Goal: Contribute content: Contribute content

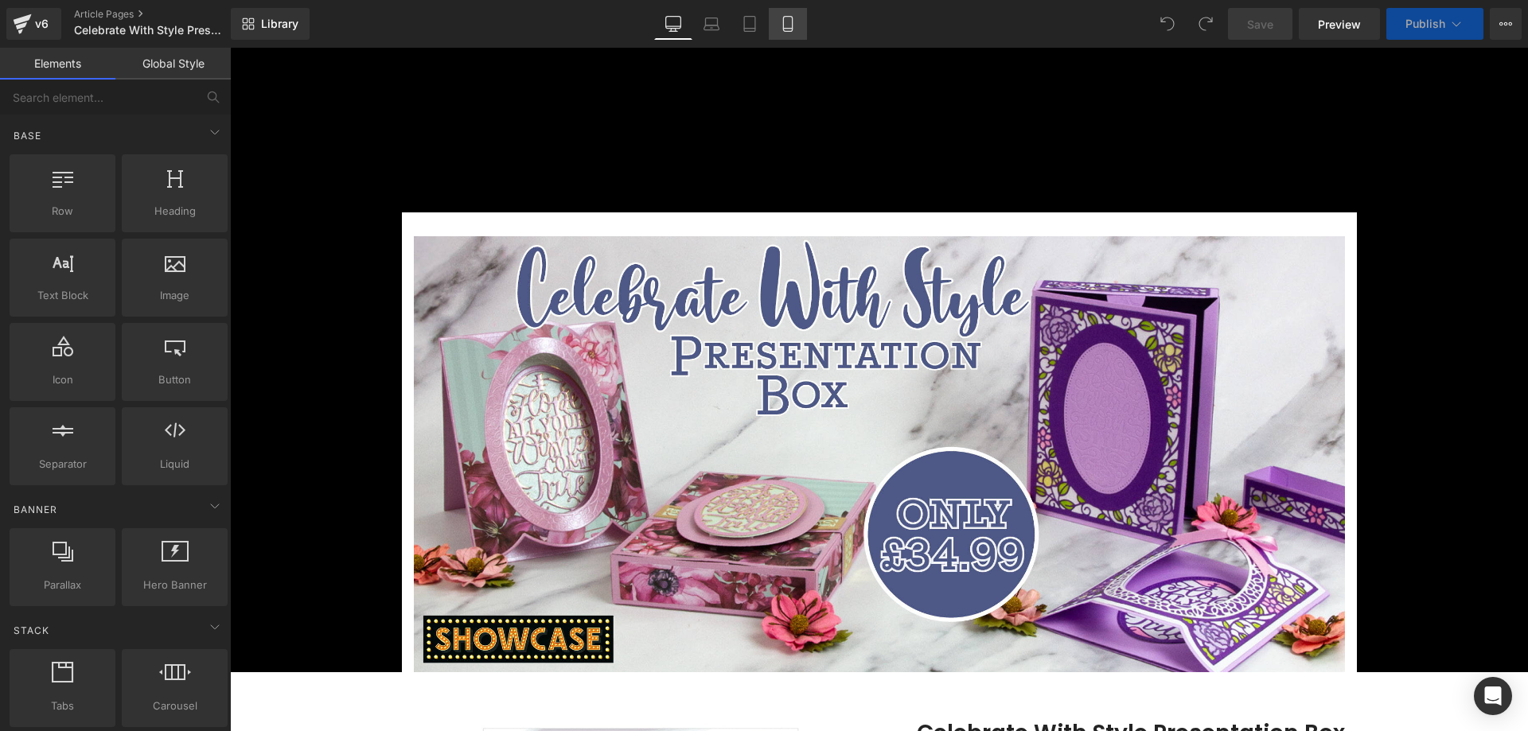
click at [797, 25] on link "Mobile" at bounding box center [788, 24] width 38 height 32
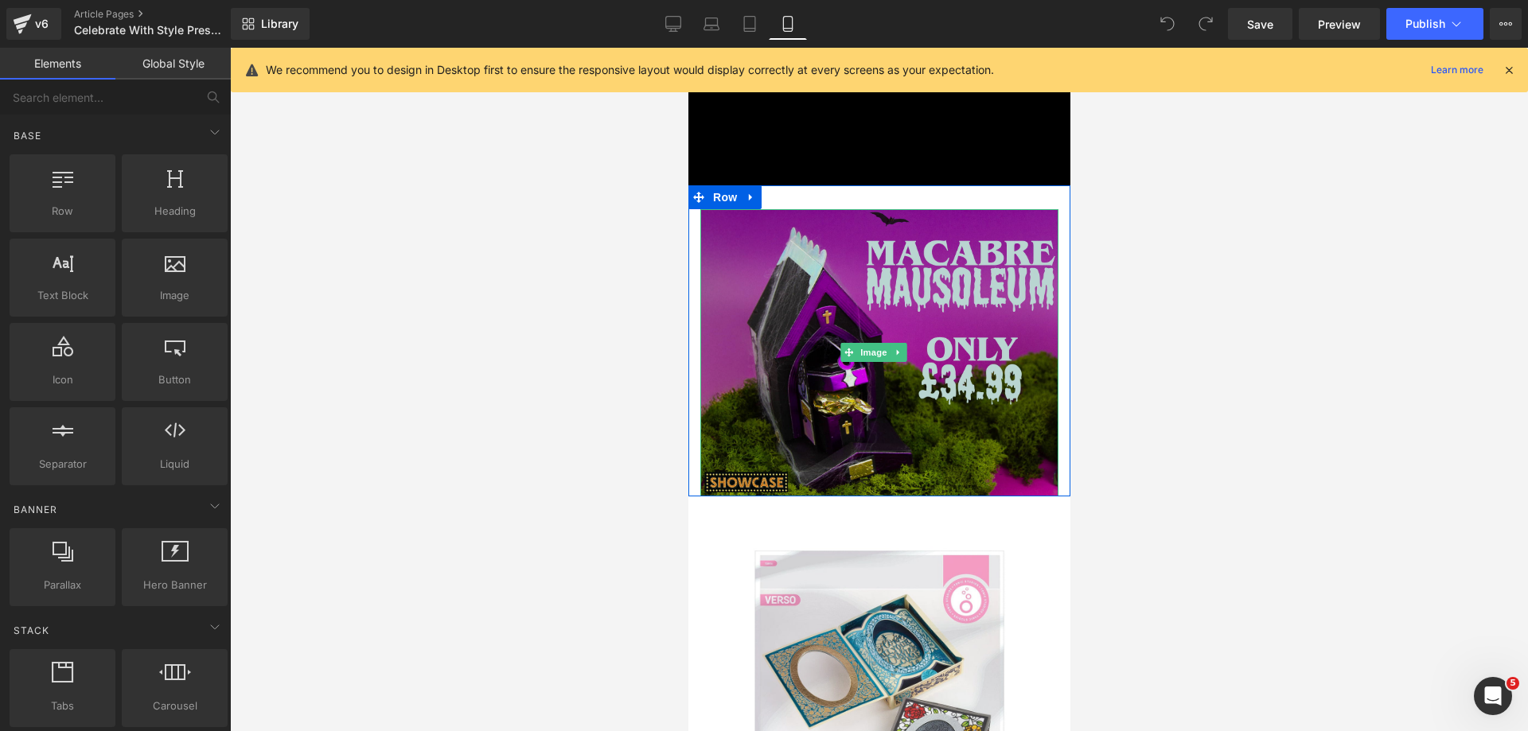
click at [818, 255] on img at bounding box center [879, 352] width 358 height 287
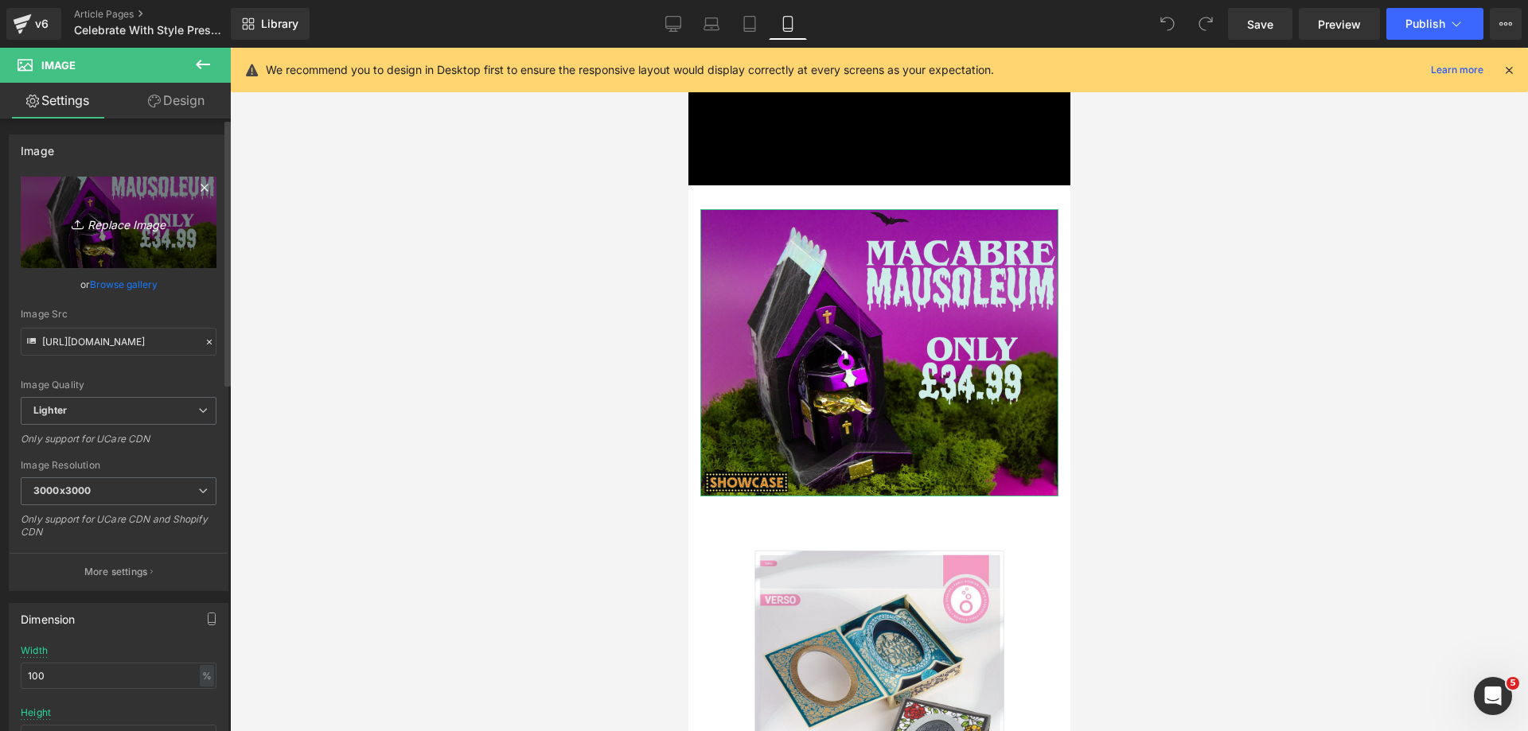
click at [51, 216] on link "Replace Image" at bounding box center [119, 223] width 196 height 92
type input "C:\fakepath\Celebrate With Style Banner_Mobile Top.jpg"
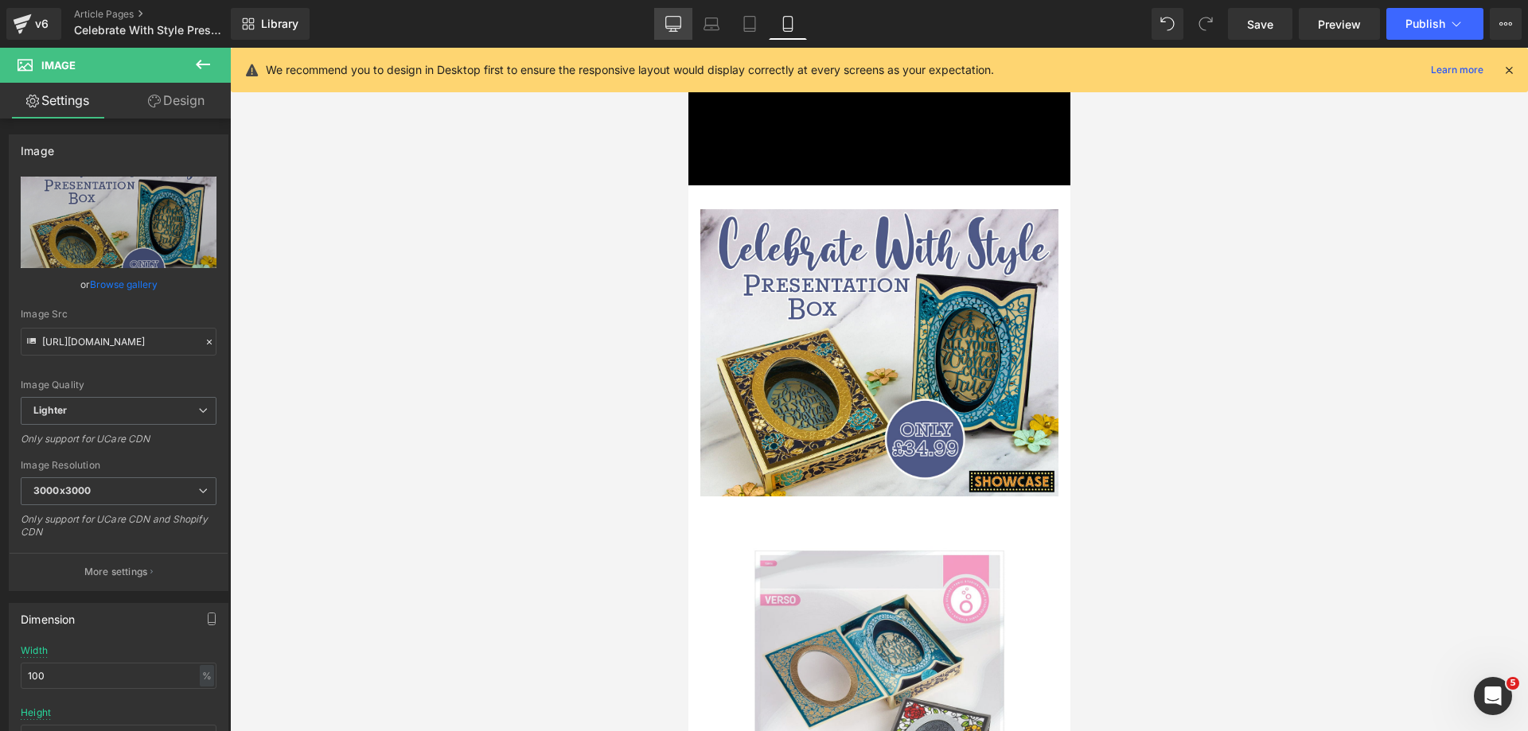
click at [674, 25] on icon at bounding box center [673, 24] width 16 height 16
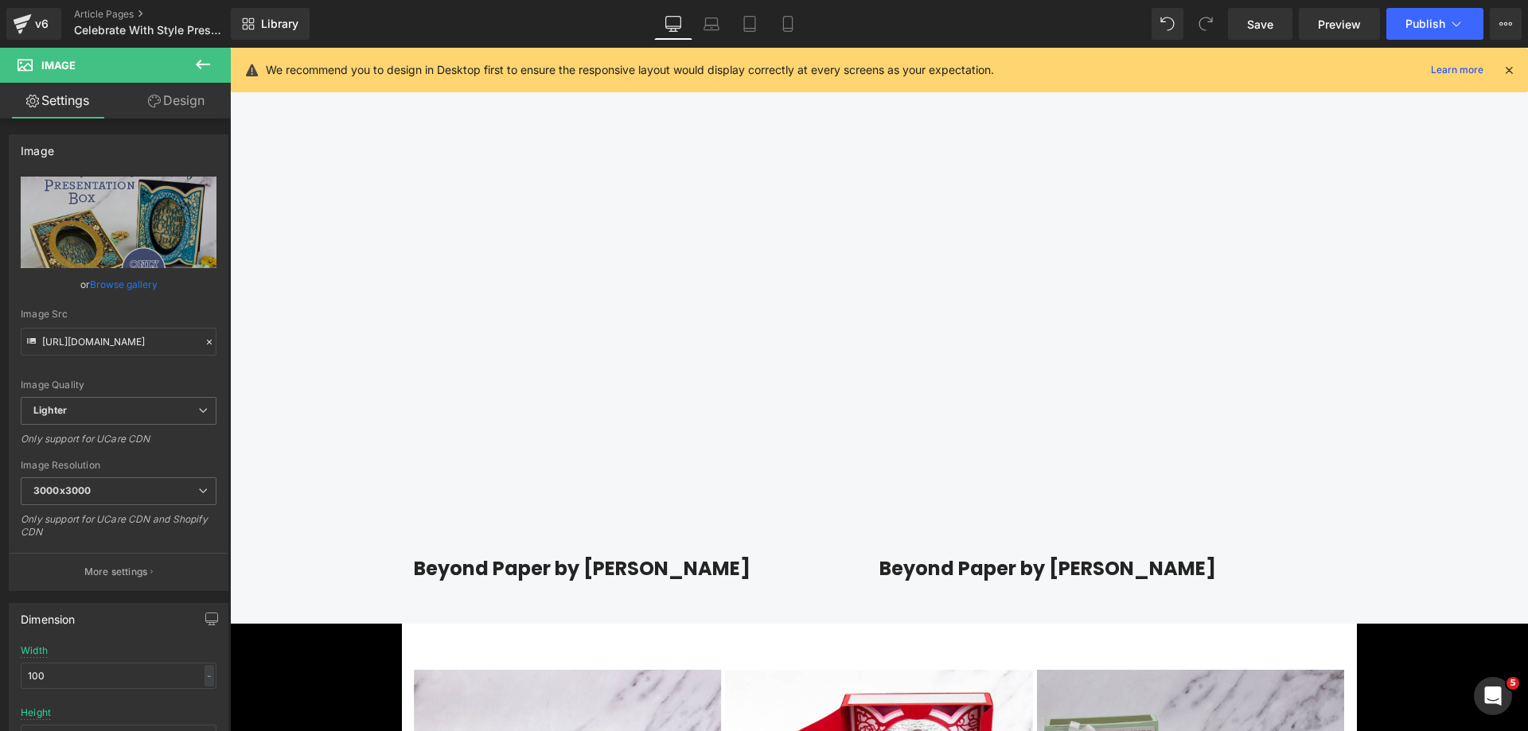
scroll to position [2292, 0]
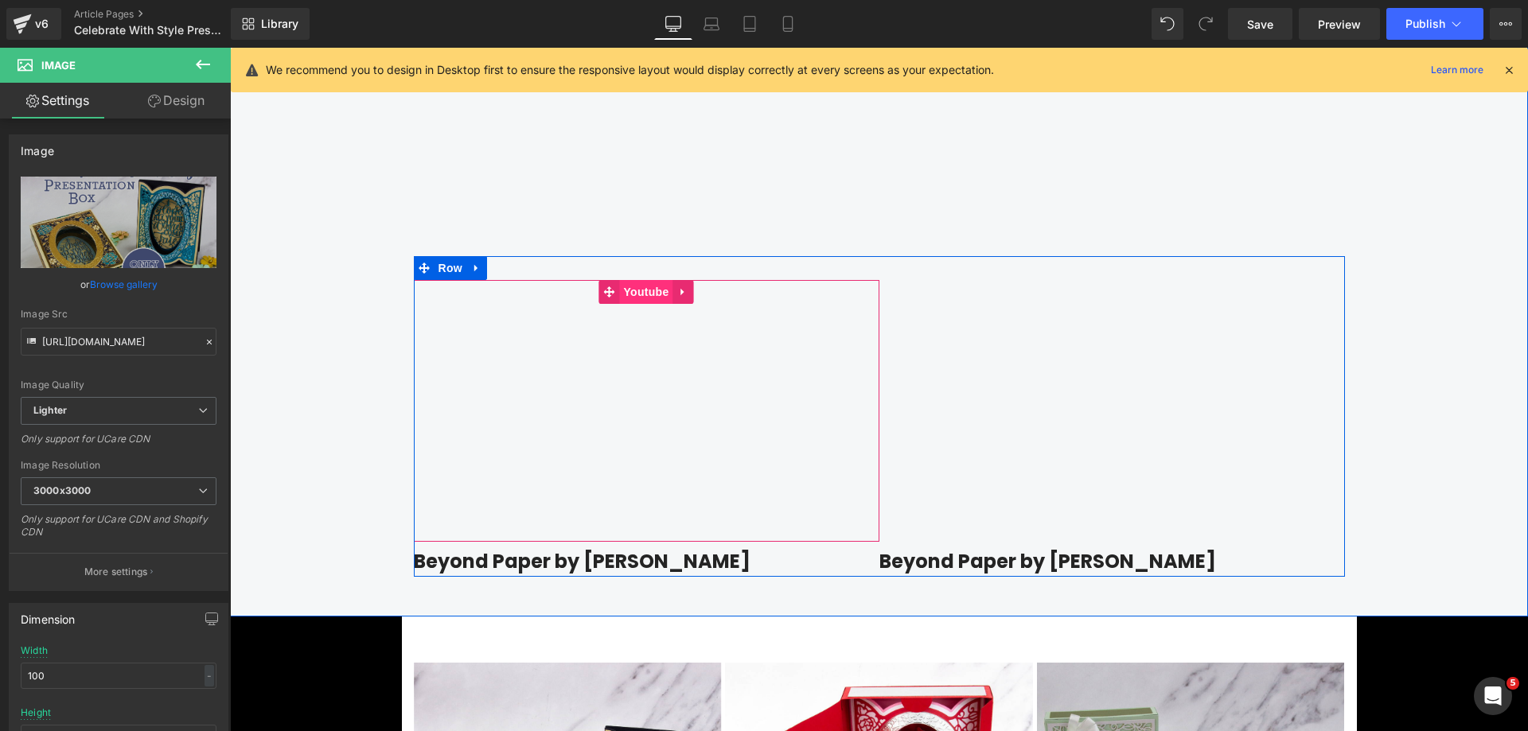
click at [645, 293] on span "Youtube" at bounding box center [645, 292] width 53 height 24
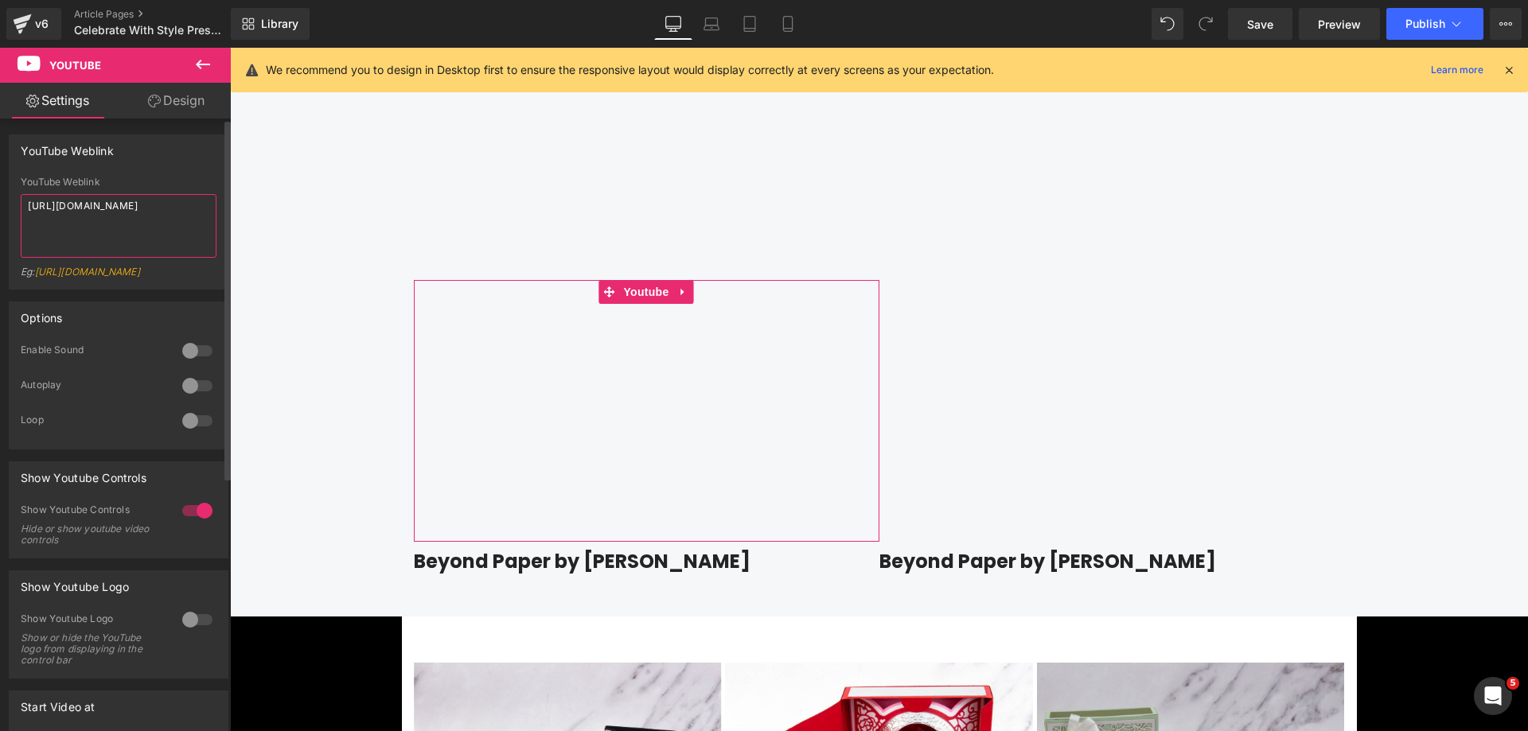
click at [107, 224] on textarea "https://youtu.be/J7nRxagmn8Q" at bounding box center [119, 226] width 196 height 64
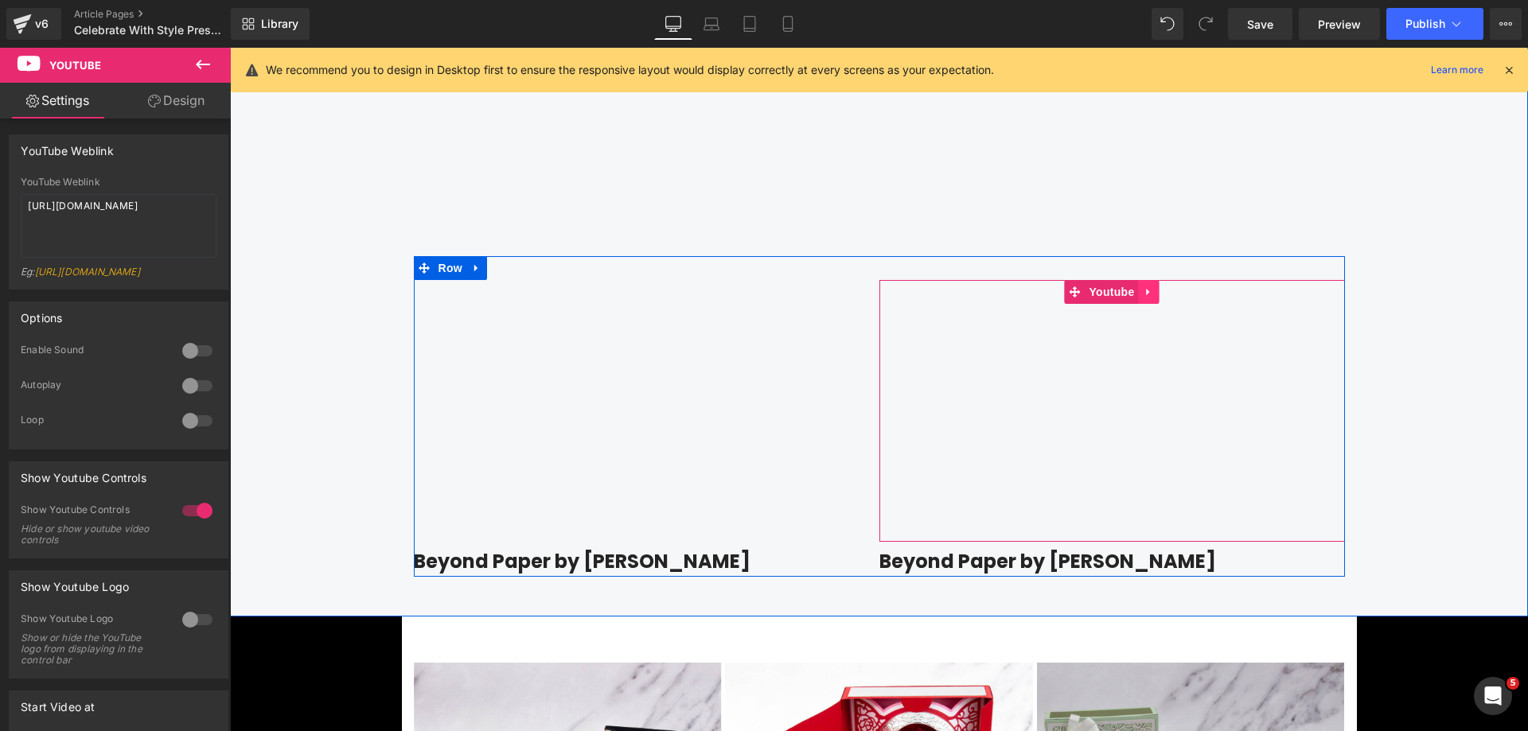
click at [1144, 294] on icon at bounding box center [1149, 293] width 11 height 12
click at [1154, 295] on icon at bounding box center [1159, 292] width 11 height 11
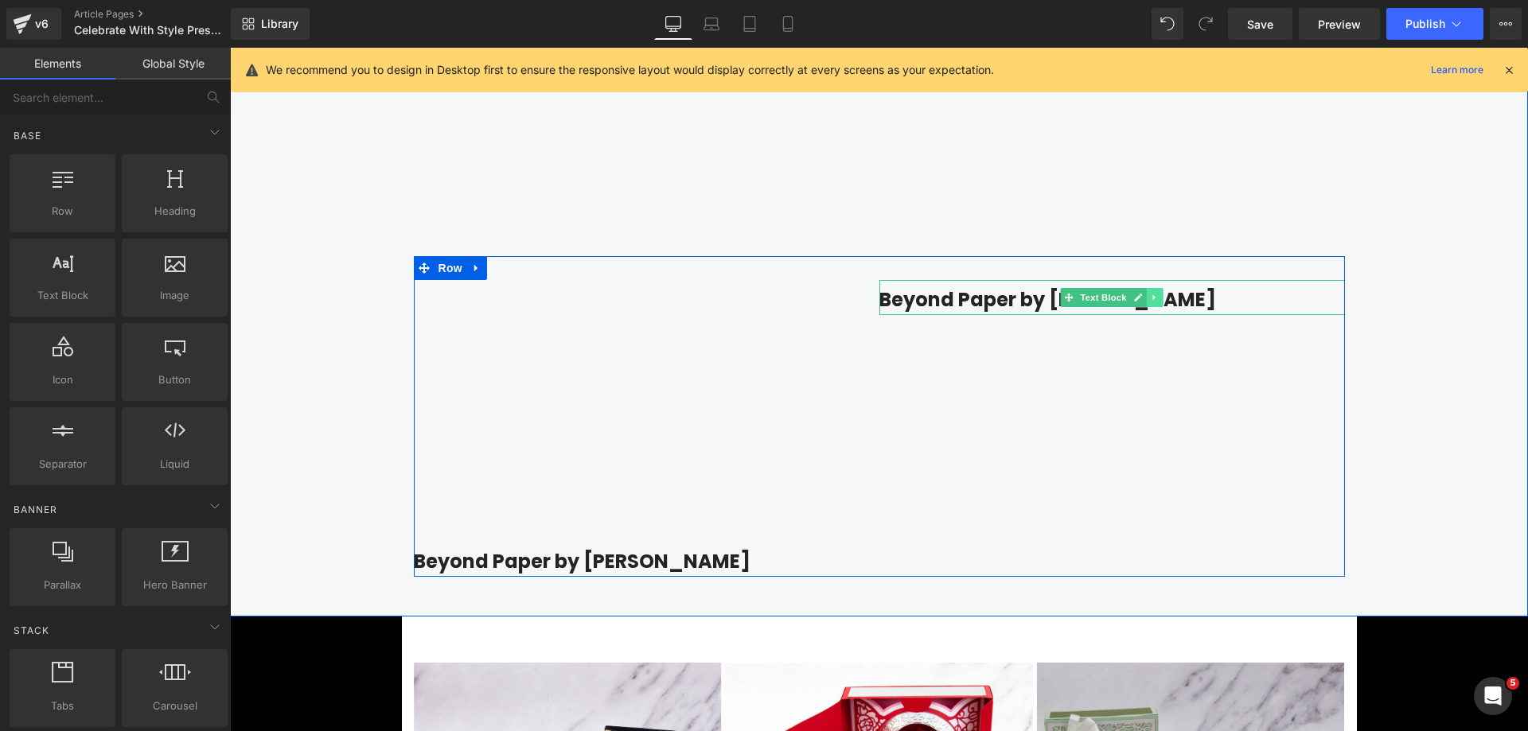
click at [1151, 297] on icon at bounding box center [1154, 298] width 9 height 10
click at [1159, 302] on link at bounding box center [1163, 297] width 17 height 19
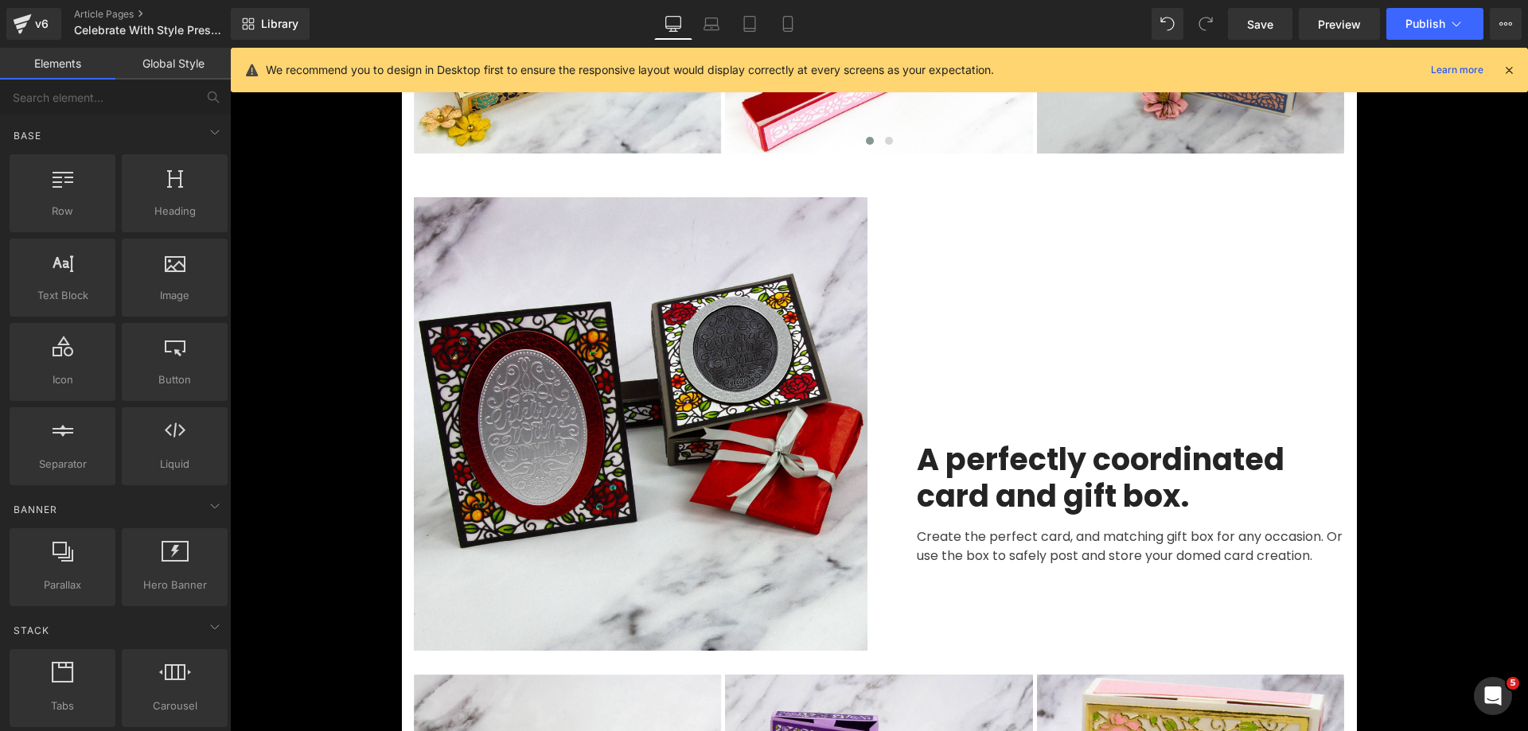
scroll to position [3095, 0]
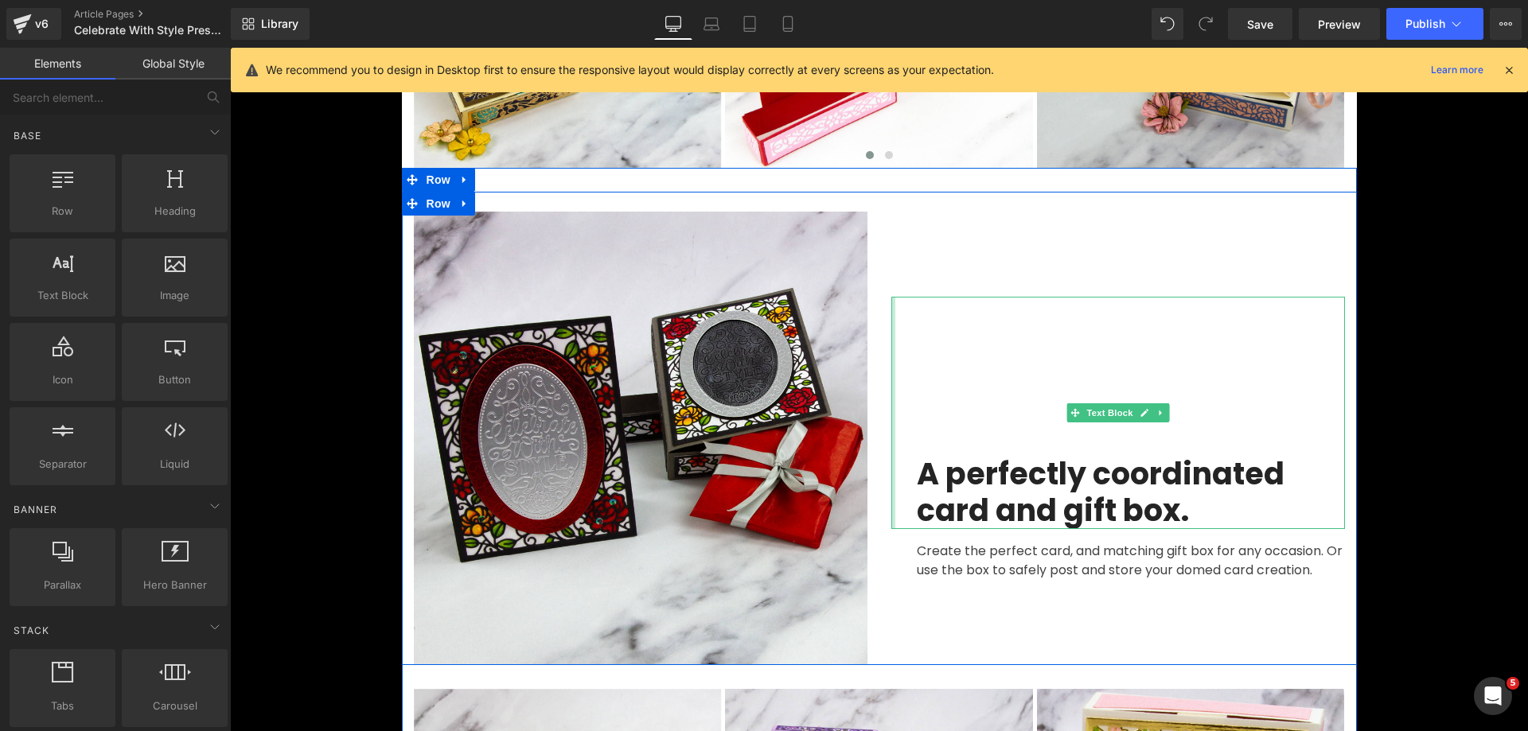
click at [891, 402] on div at bounding box center [893, 413] width 4 height 232
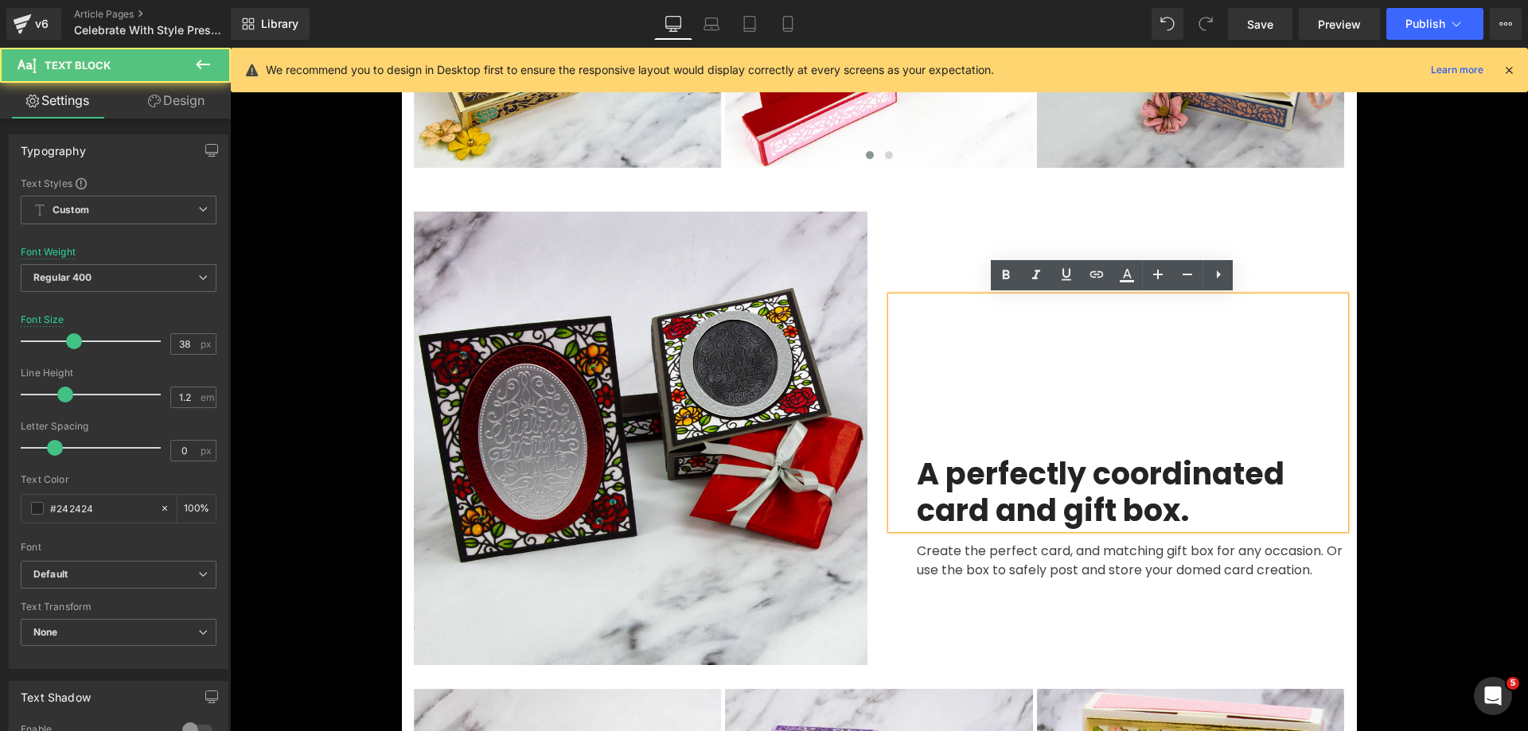
click at [921, 411] on div "A perfectly coordinated card and gift box." at bounding box center [1118, 413] width 454 height 232
click at [917, 469] on b "A perfectly coordinated card and gift box." at bounding box center [1101, 492] width 368 height 79
click at [933, 416] on div "A perfectly coordinated card and gift box." at bounding box center [1118, 413] width 454 height 232
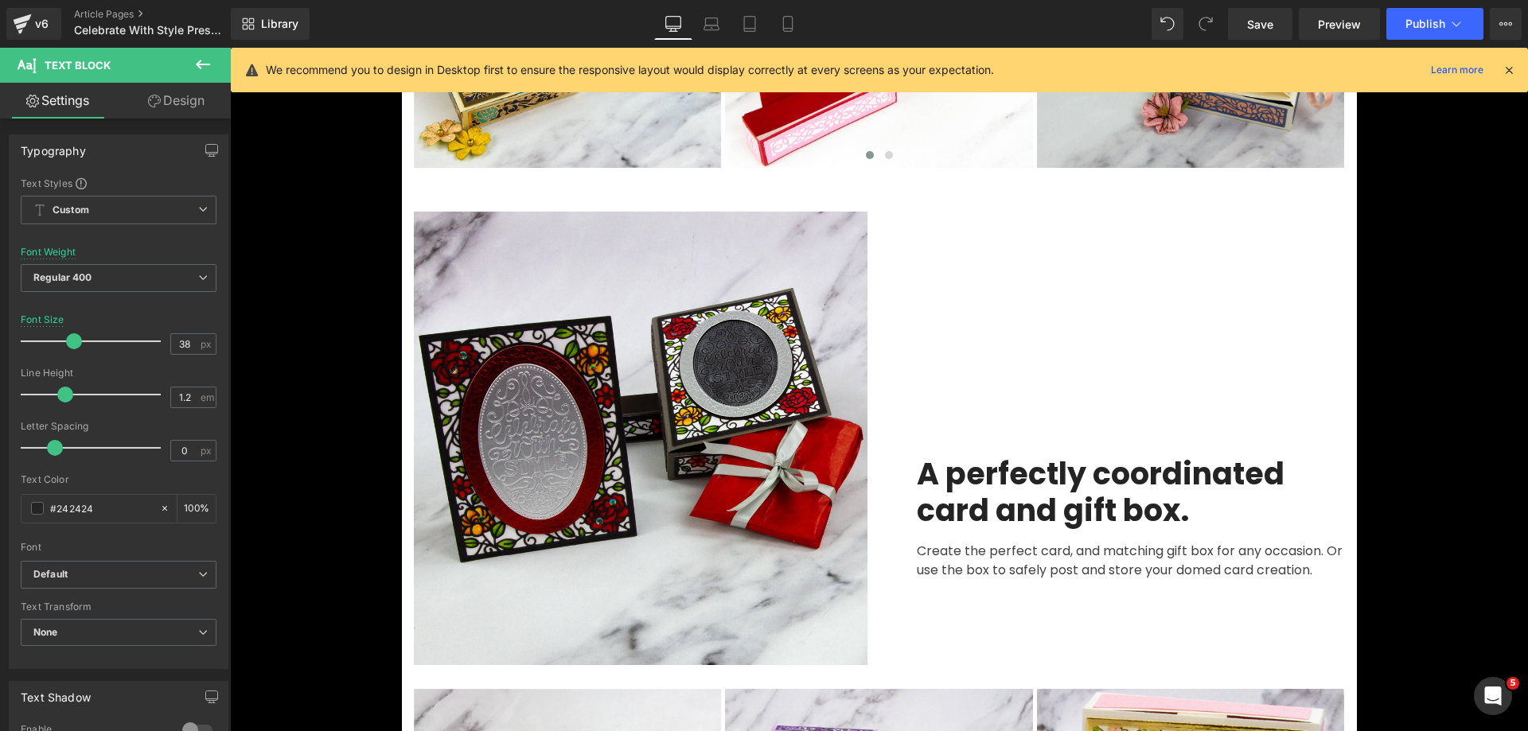
click at [150, 103] on icon at bounding box center [154, 101] width 13 height 13
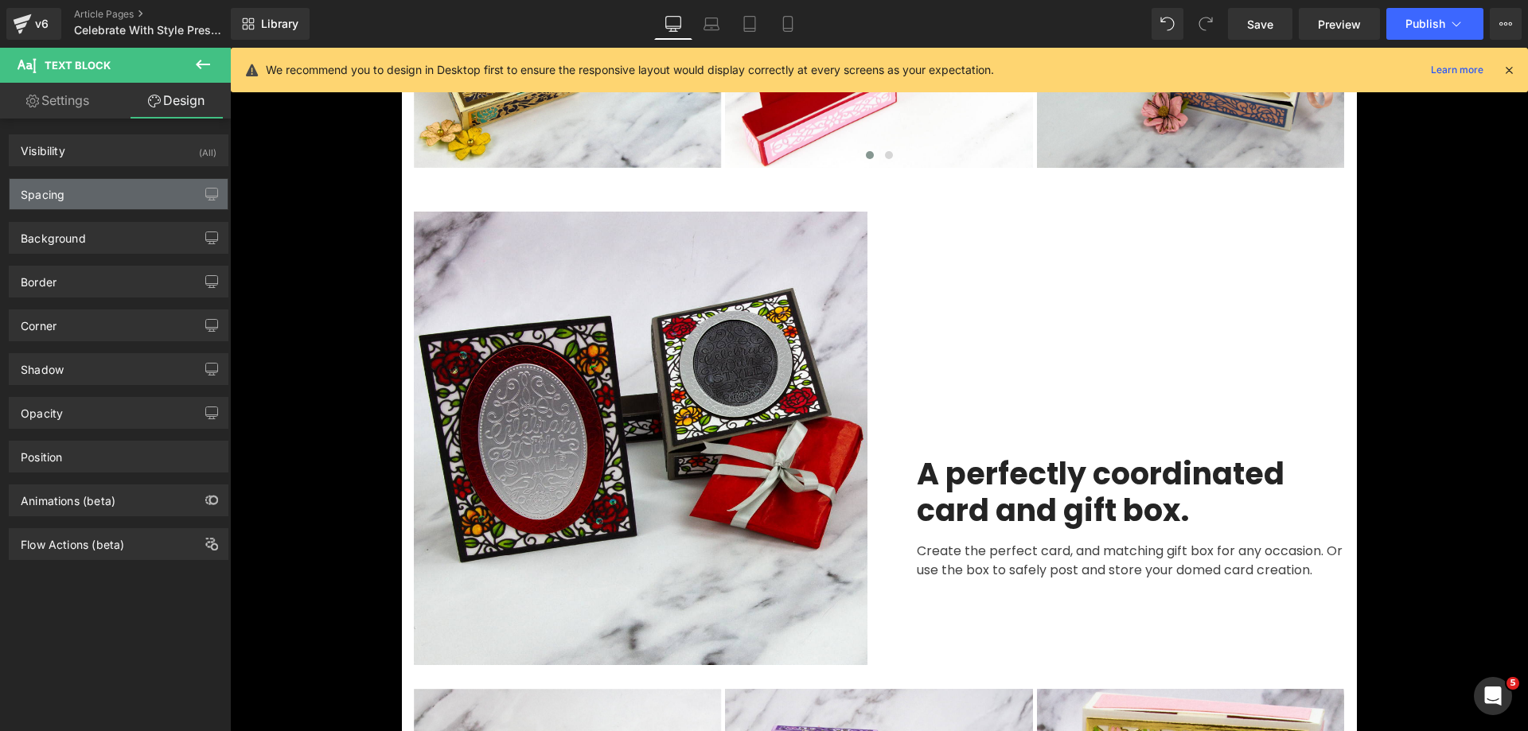
click at [92, 196] on div "Spacing" at bounding box center [119, 194] width 218 height 30
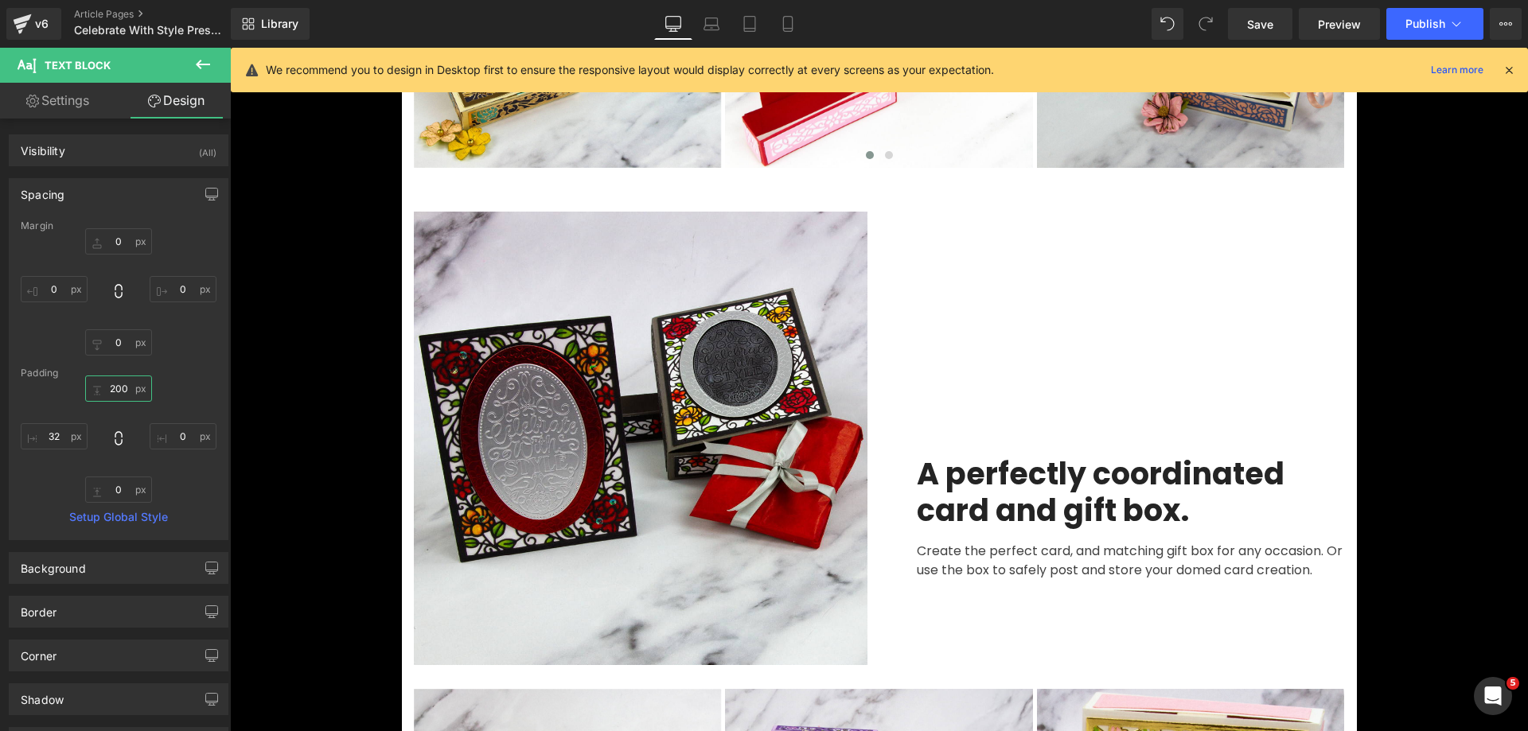
click at [115, 394] on input "200" at bounding box center [118, 389] width 67 height 26
type input "2"
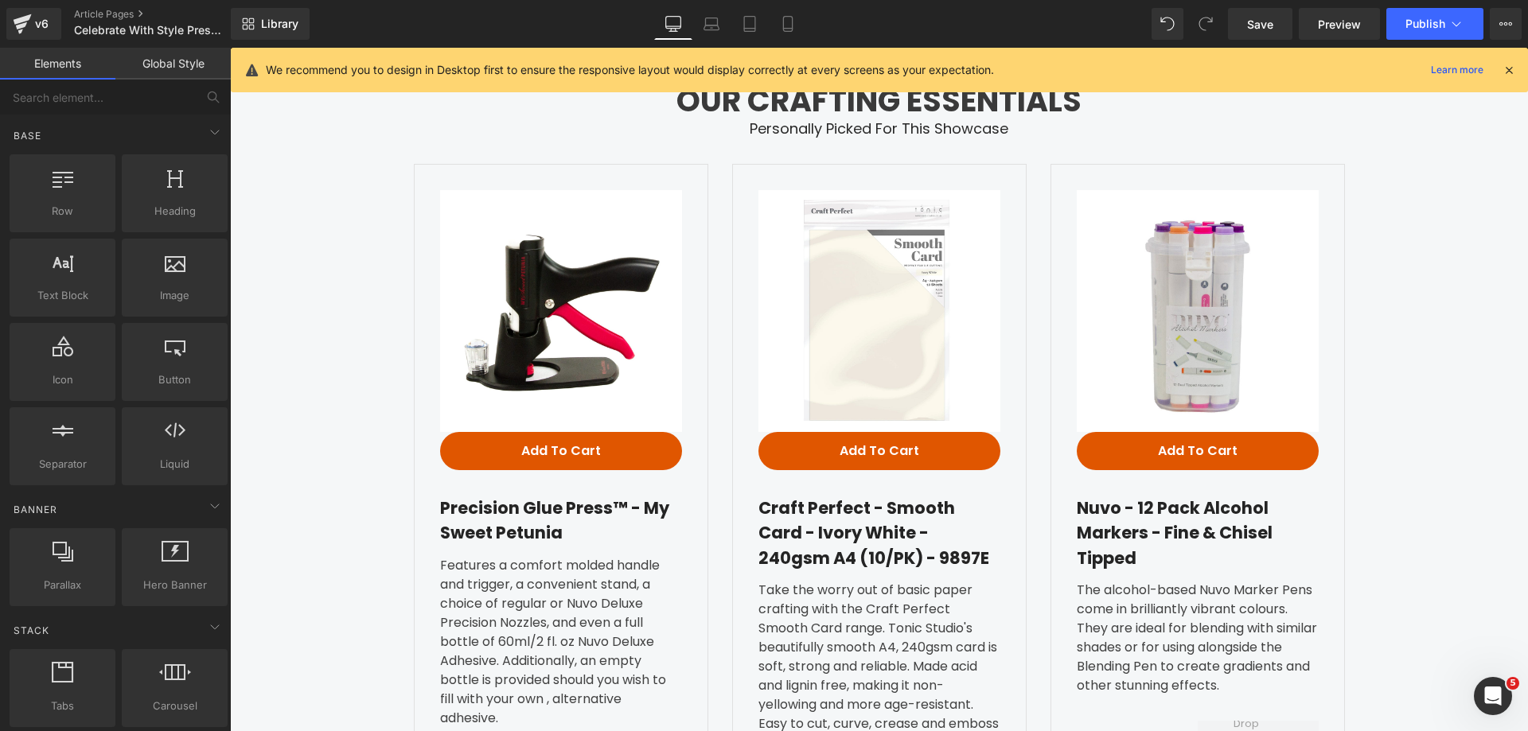
scroll to position [4097, 0]
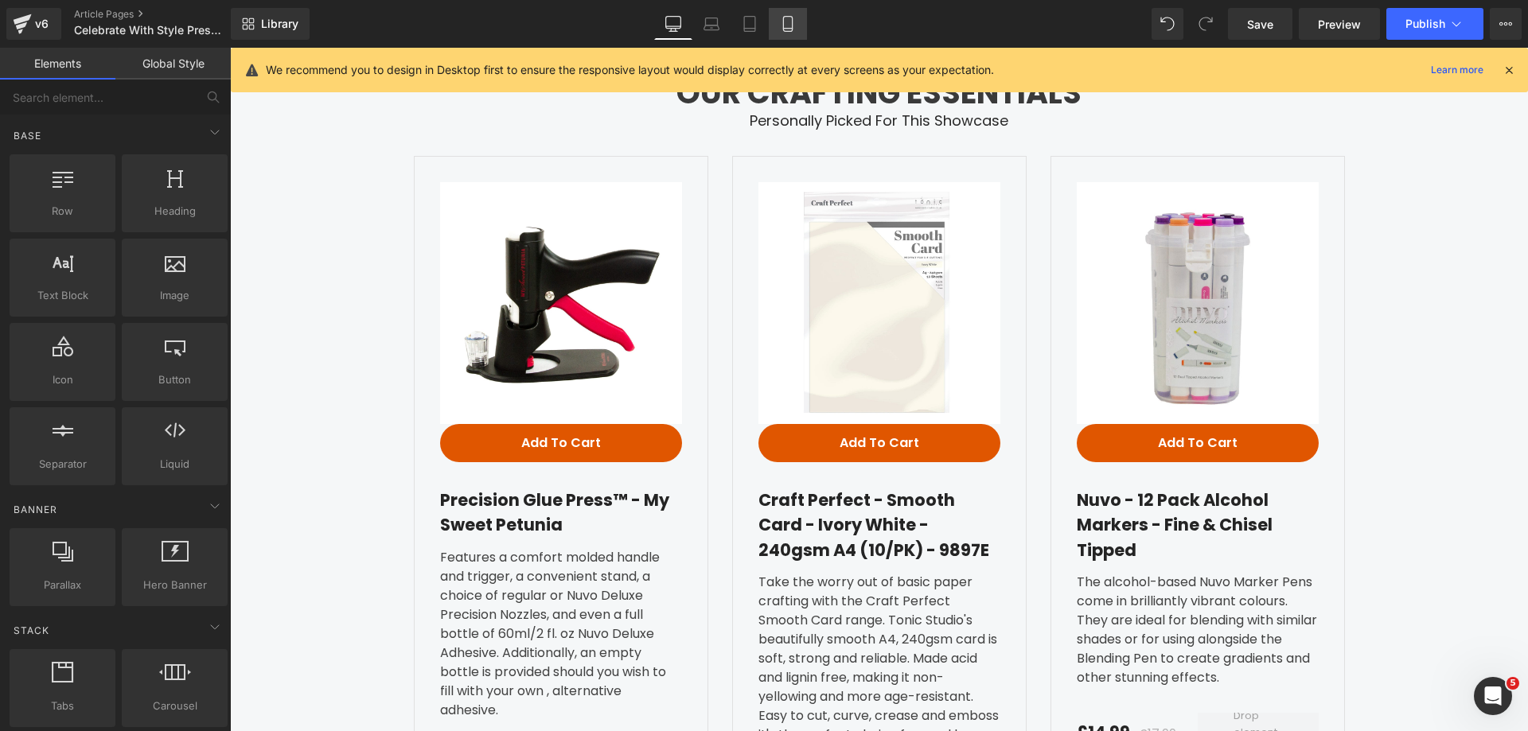
click at [794, 14] on link "Mobile" at bounding box center [788, 24] width 38 height 32
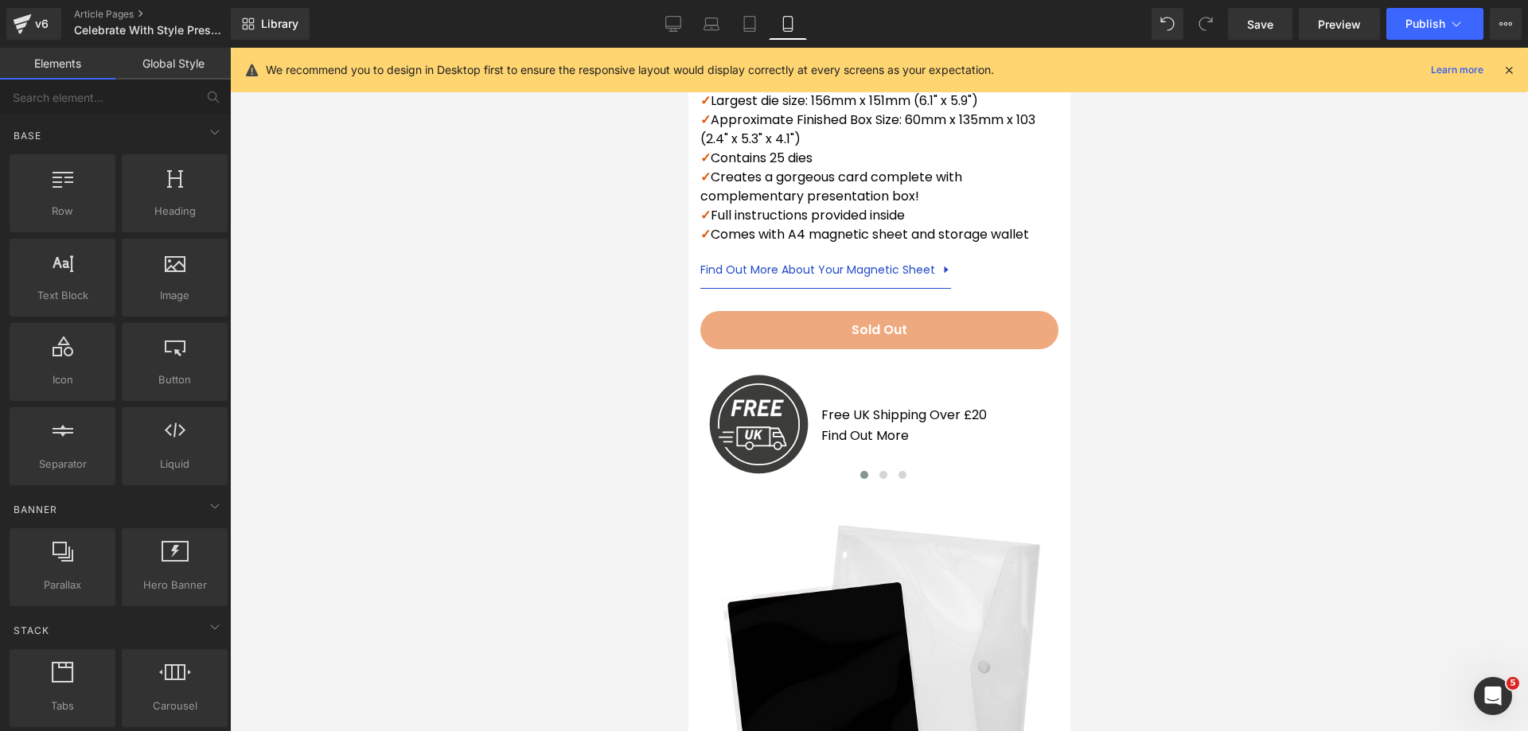
scroll to position [0, 0]
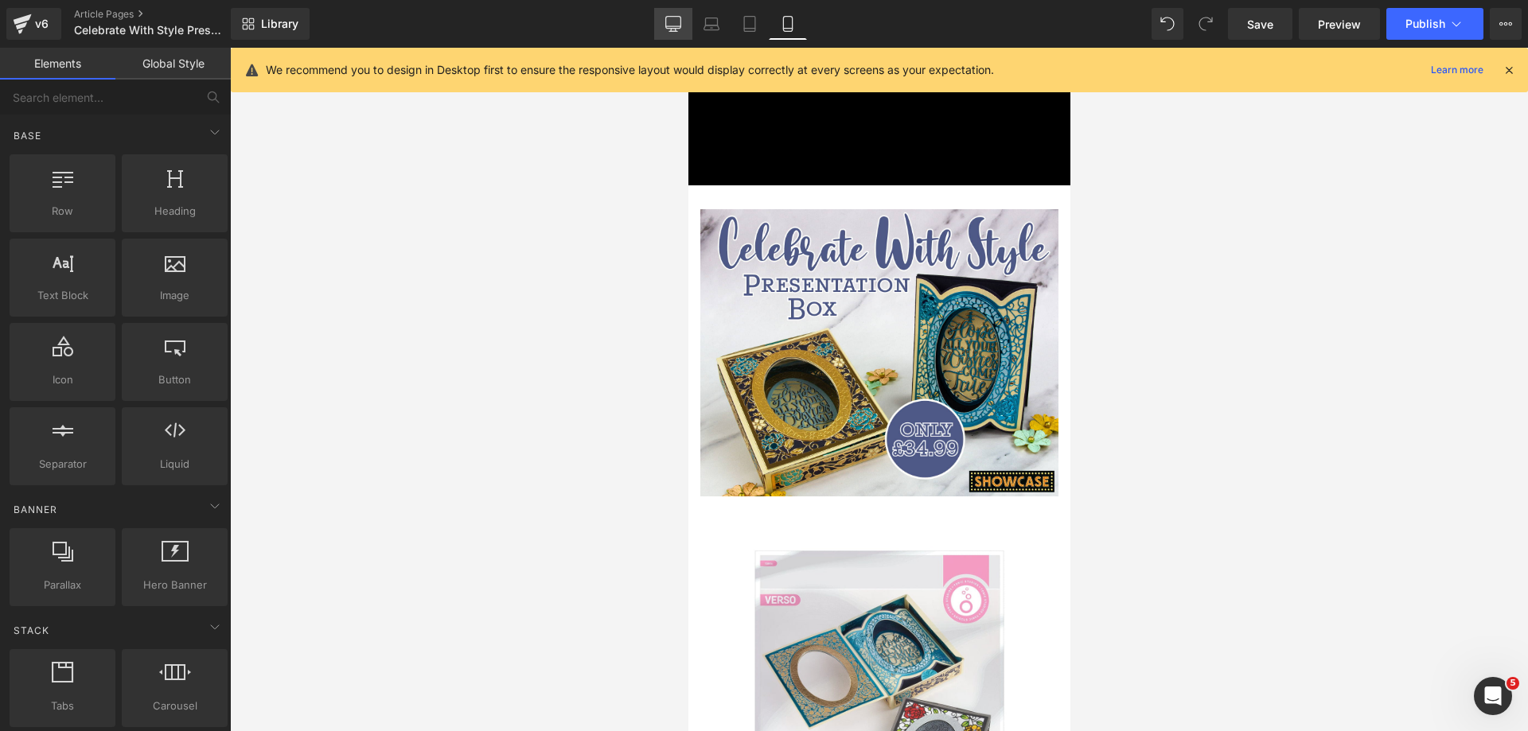
click at [666, 31] on icon at bounding box center [673, 24] width 16 height 16
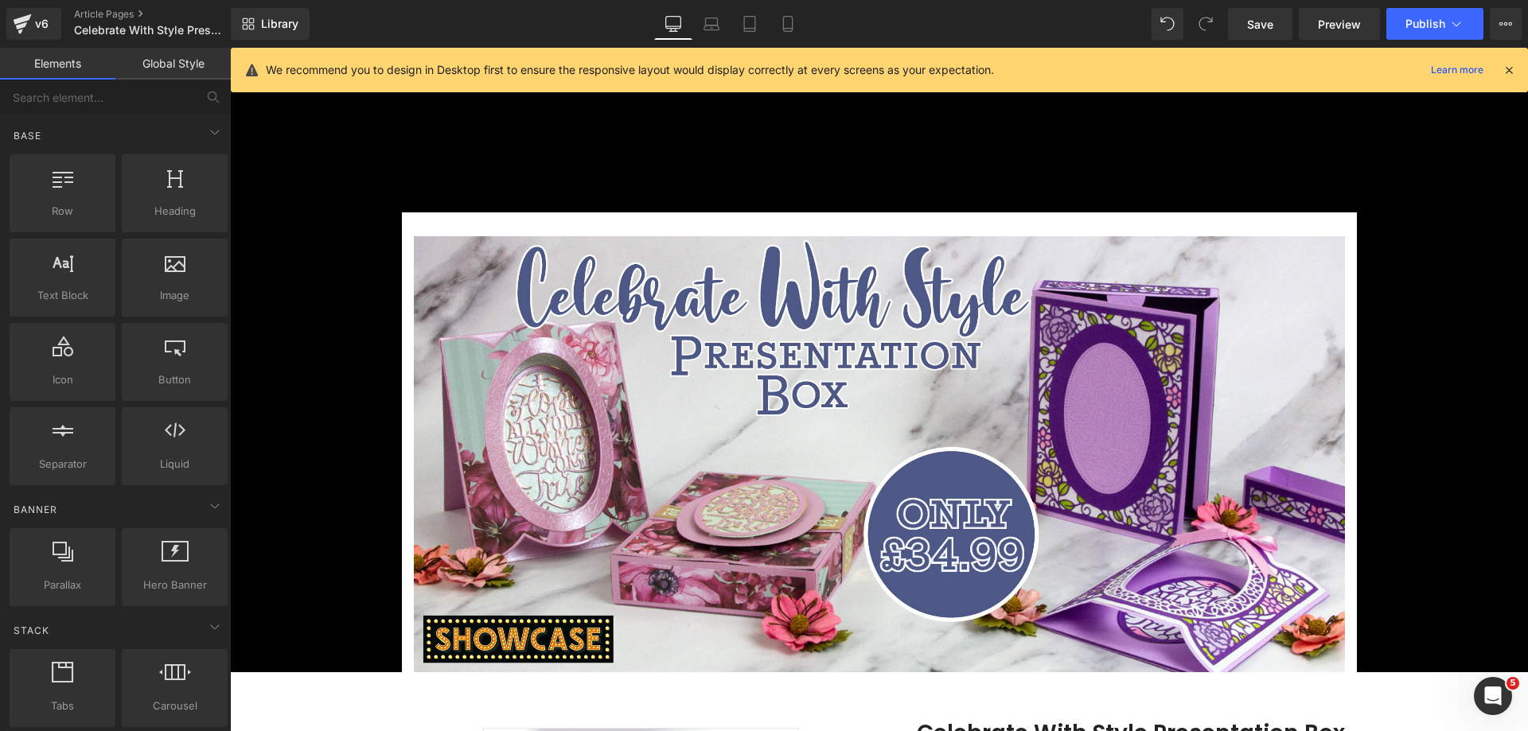
scroll to position [165, 0]
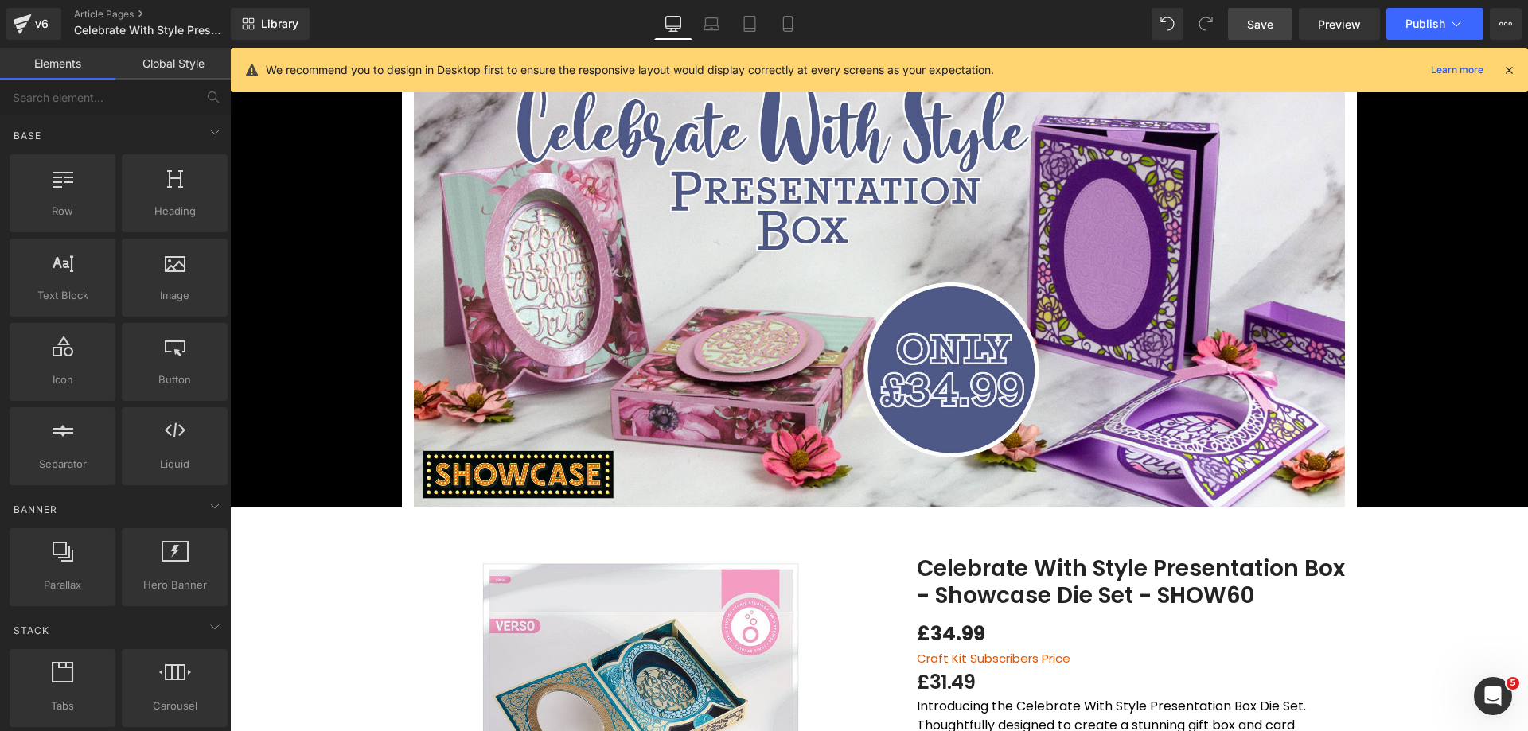
click at [1259, 29] on span "Save" at bounding box center [1260, 24] width 26 height 17
click at [1460, 21] on icon at bounding box center [1456, 24] width 16 height 16
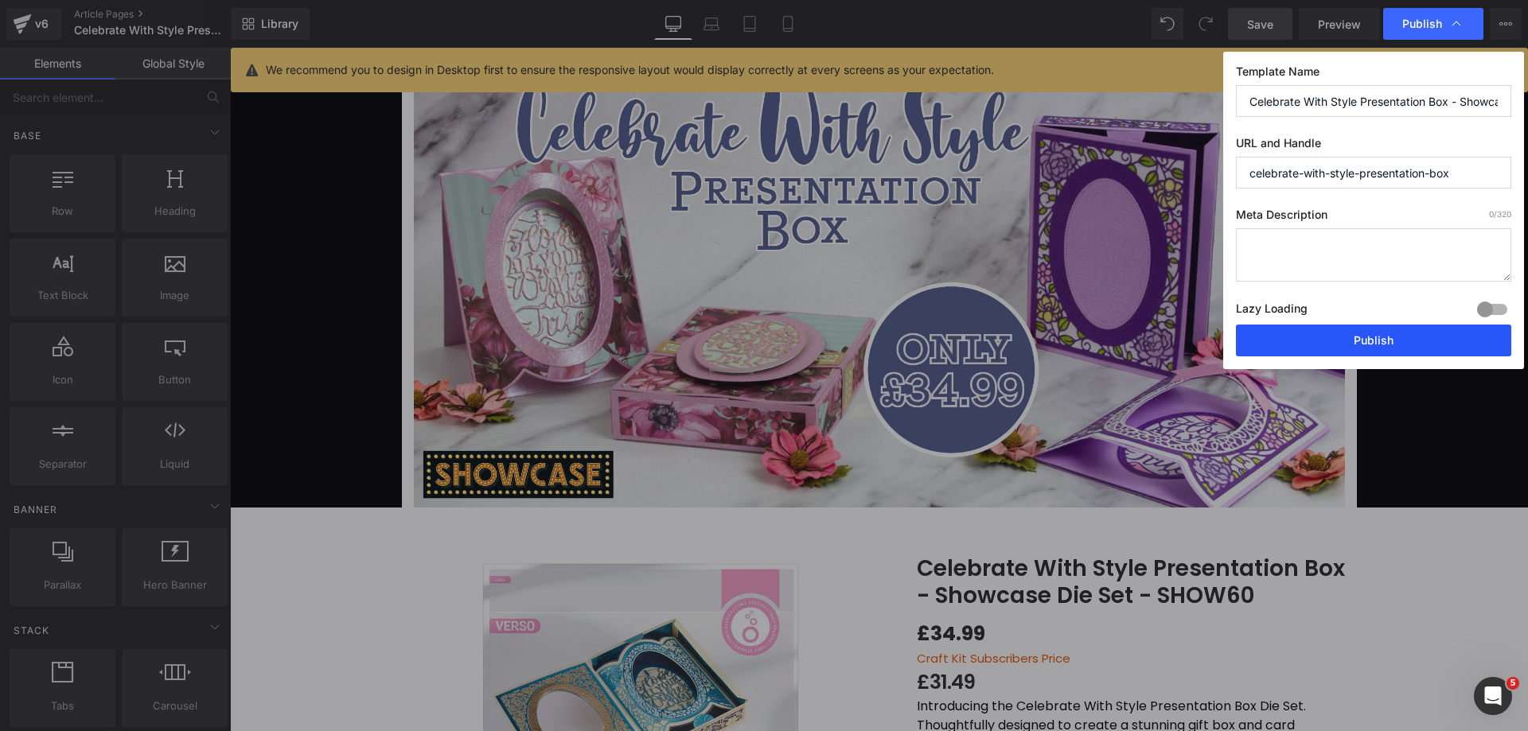
click at [1323, 342] on button "Publish" at bounding box center [1373, 341] width 275 height 32
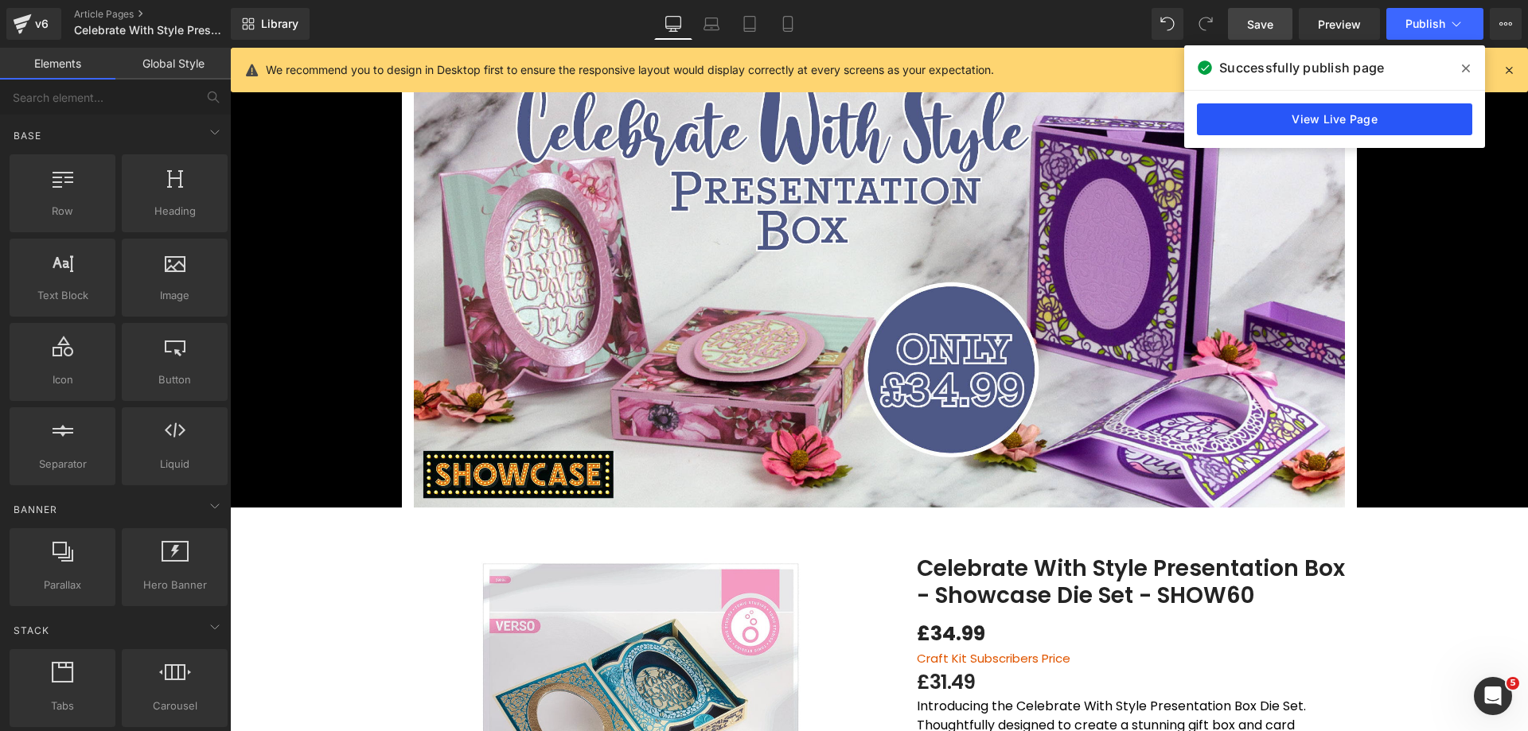
click at [1384, 115] on link "View Live Page" at bounding box center [1334, 119] width 275 height 32
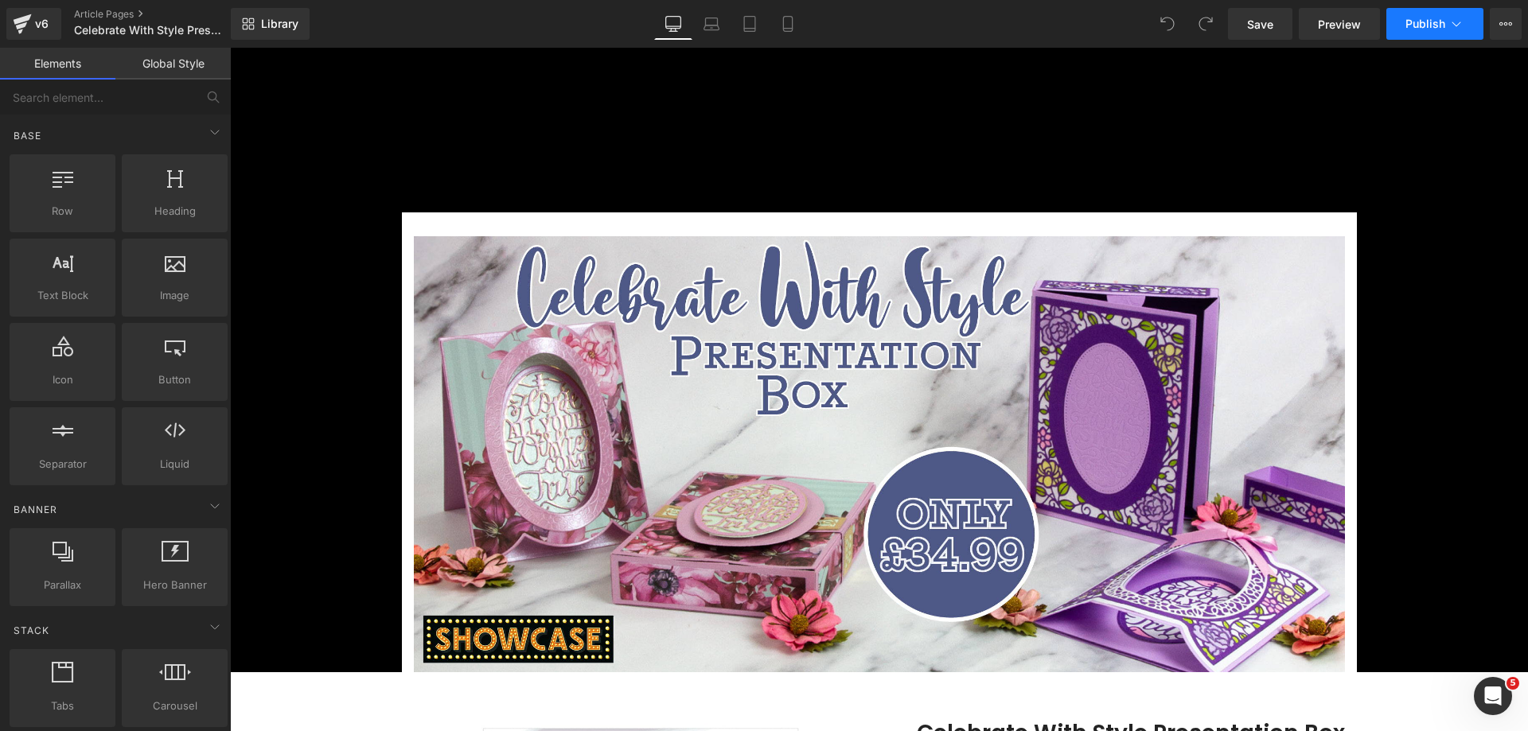
click at [1436, 26] on span "Publish" at bounding box center [1425, 24] width 40 height 13
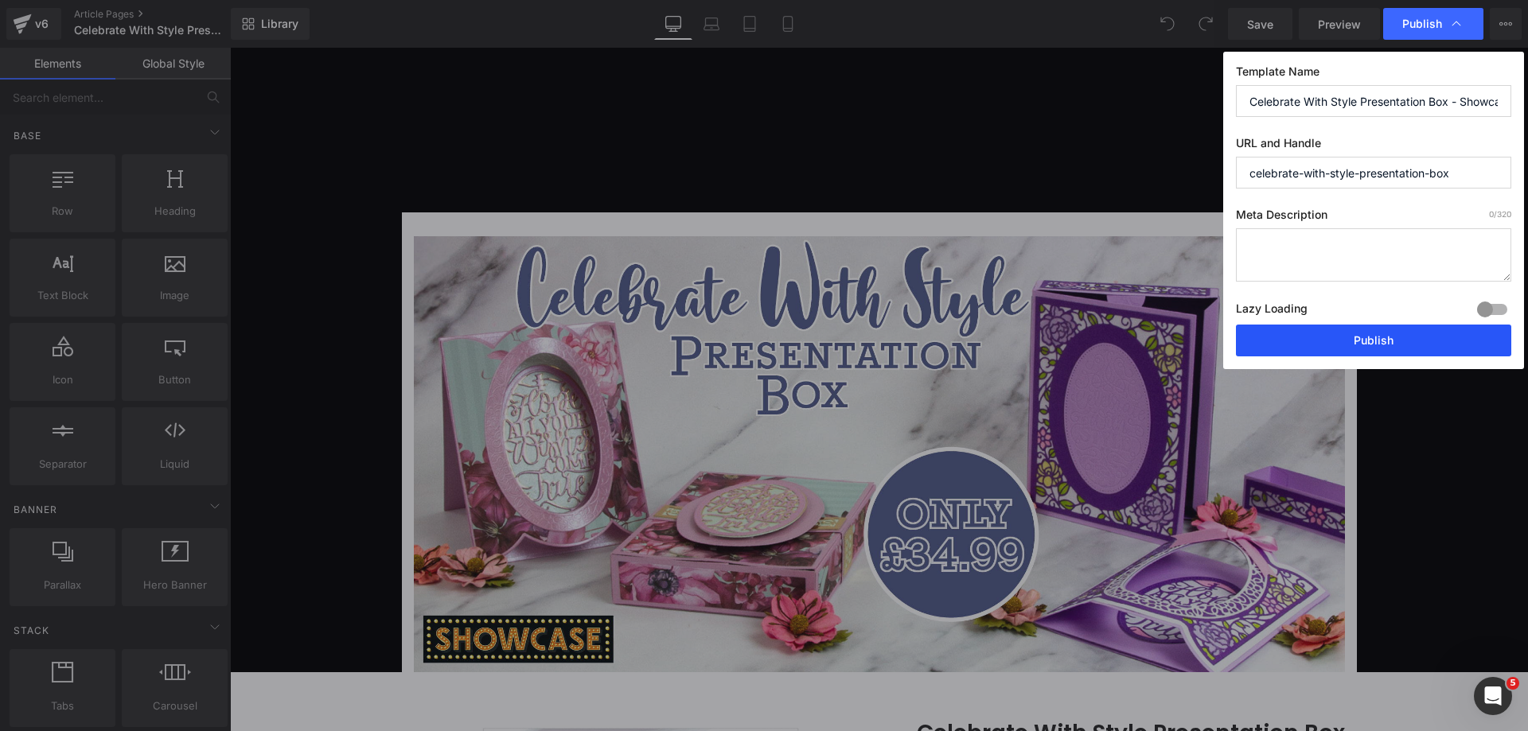
click at [1289, 346] on button "Publish" at bounding box center [1373, 341] width 275 height 32
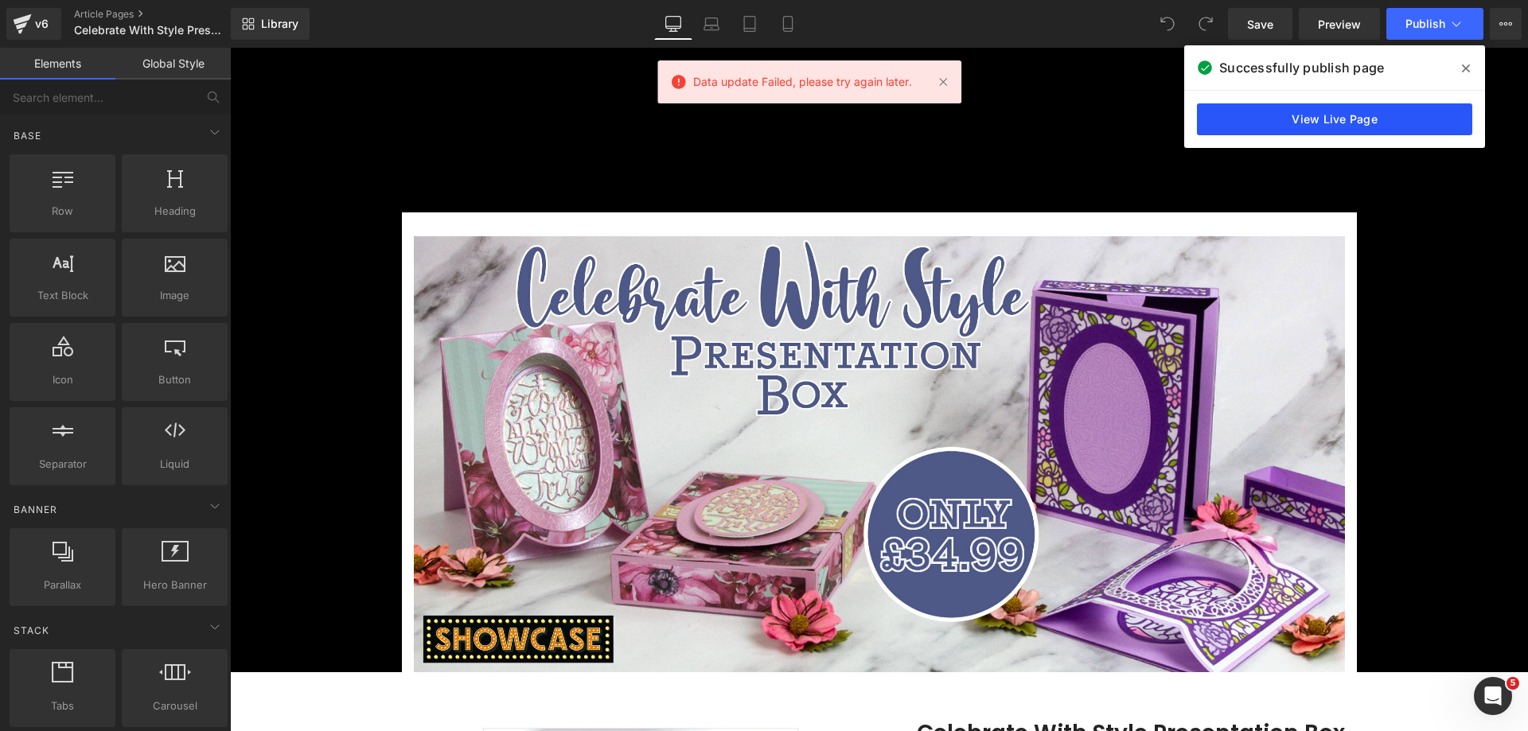
click at [1368, 126] on link "View Live Page" at bounding box center [1334, 119] width 275 height 32
click at [251, 34] on link "Library" at bounding box center [270, 24] width 79 height 32
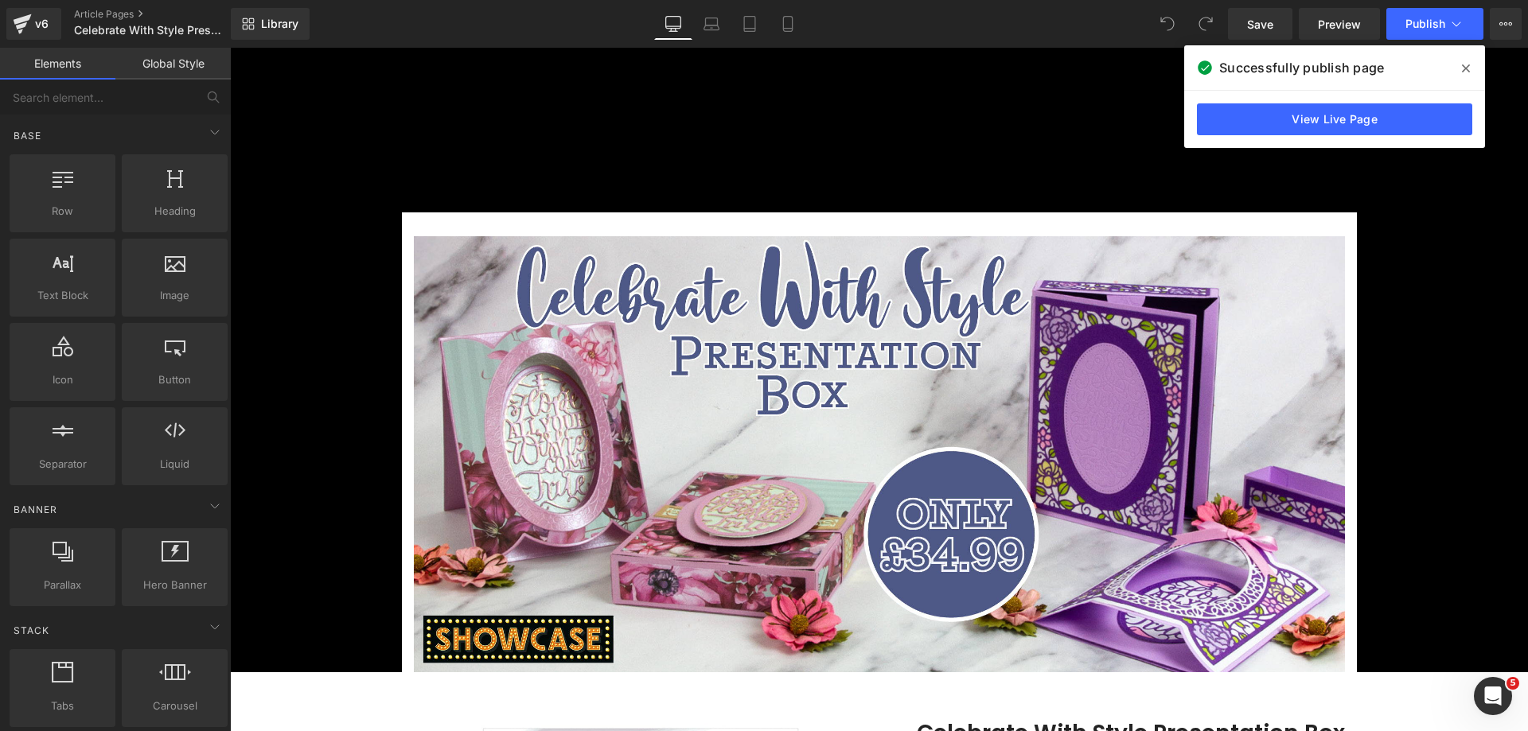
click at [1512, 28] on button "View Live Page View with current Template Save Template to Library Schedule Pub…" at bounding box center [1506, 24] width 32 height 32
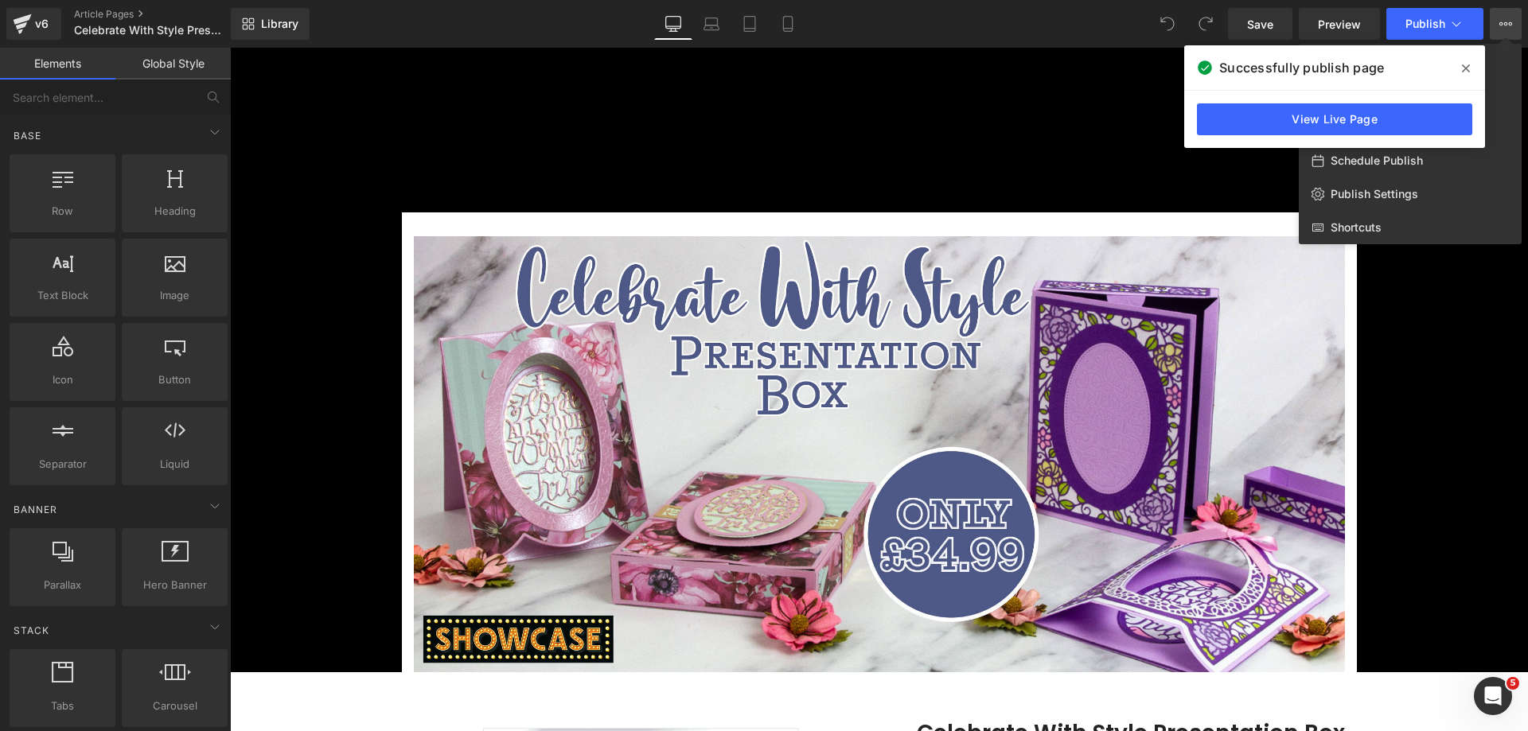
click at [1470, 69] on span at bounding box center [1465, 68] width 25 height 25
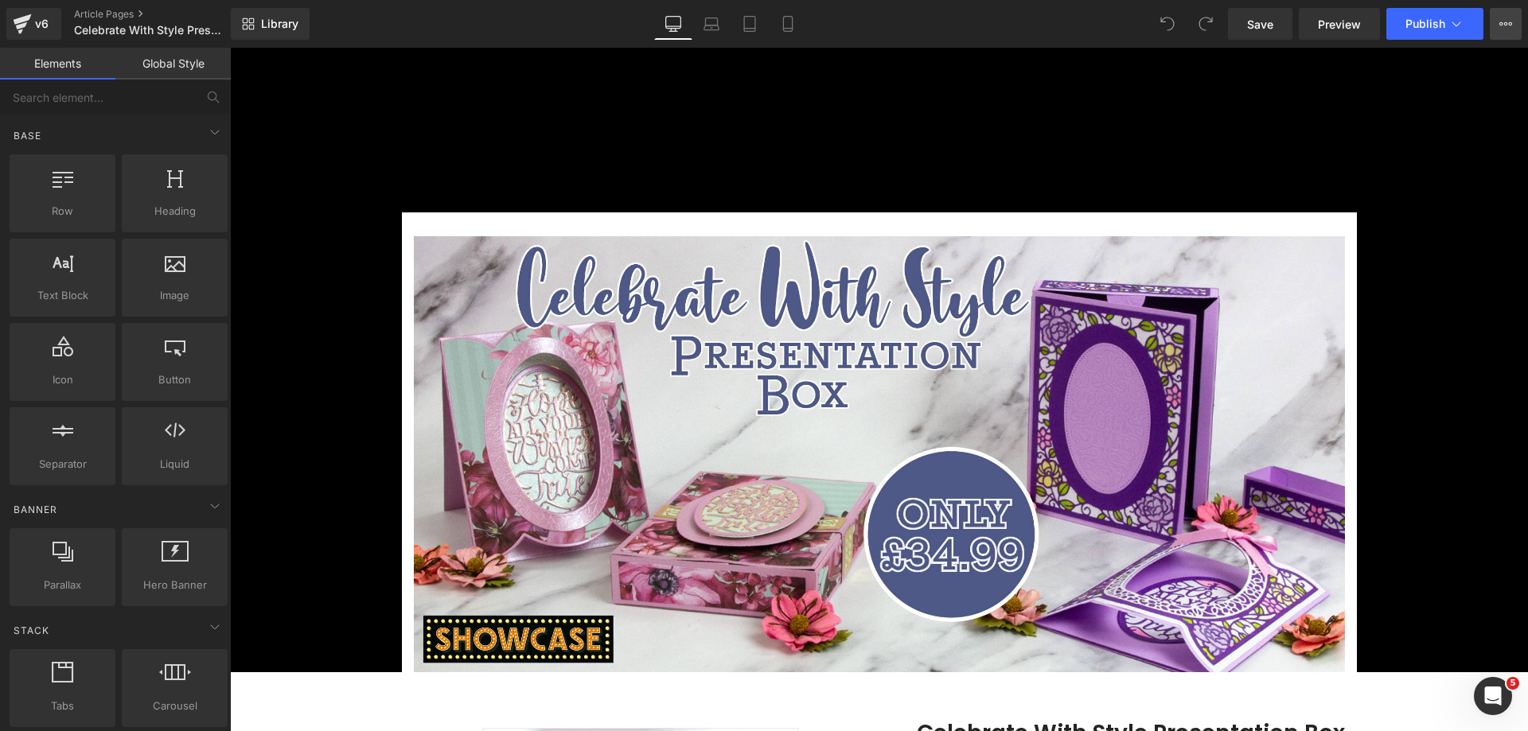
click at [1503, 31] on button "View Live Page View with current Template Save Template to Library Schedule Pub…" at bounding box center [1506, 24] width 32 height 32
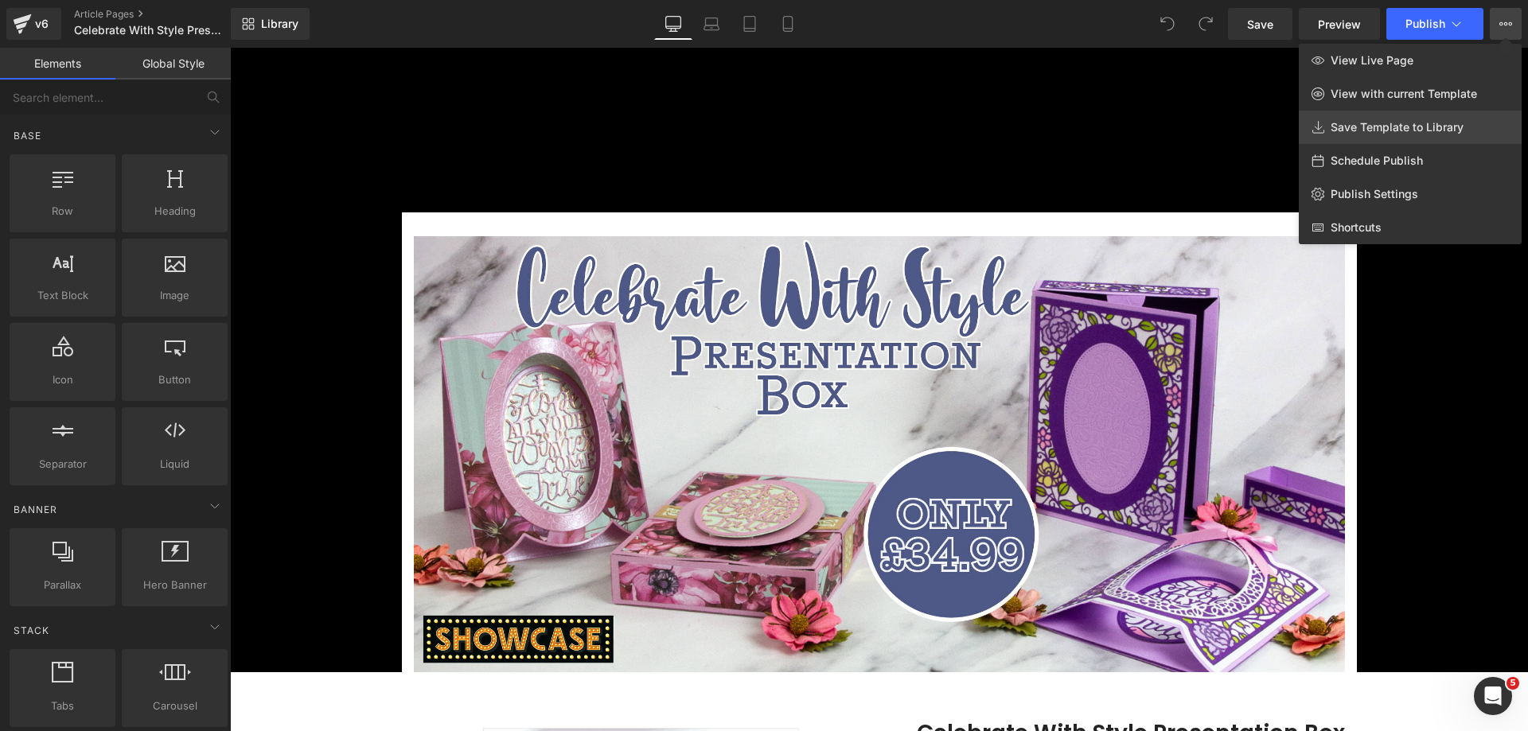
click at [1419, 123] on span "Save Template to Library" at bounding box center [1397, 127] width 133 height 14
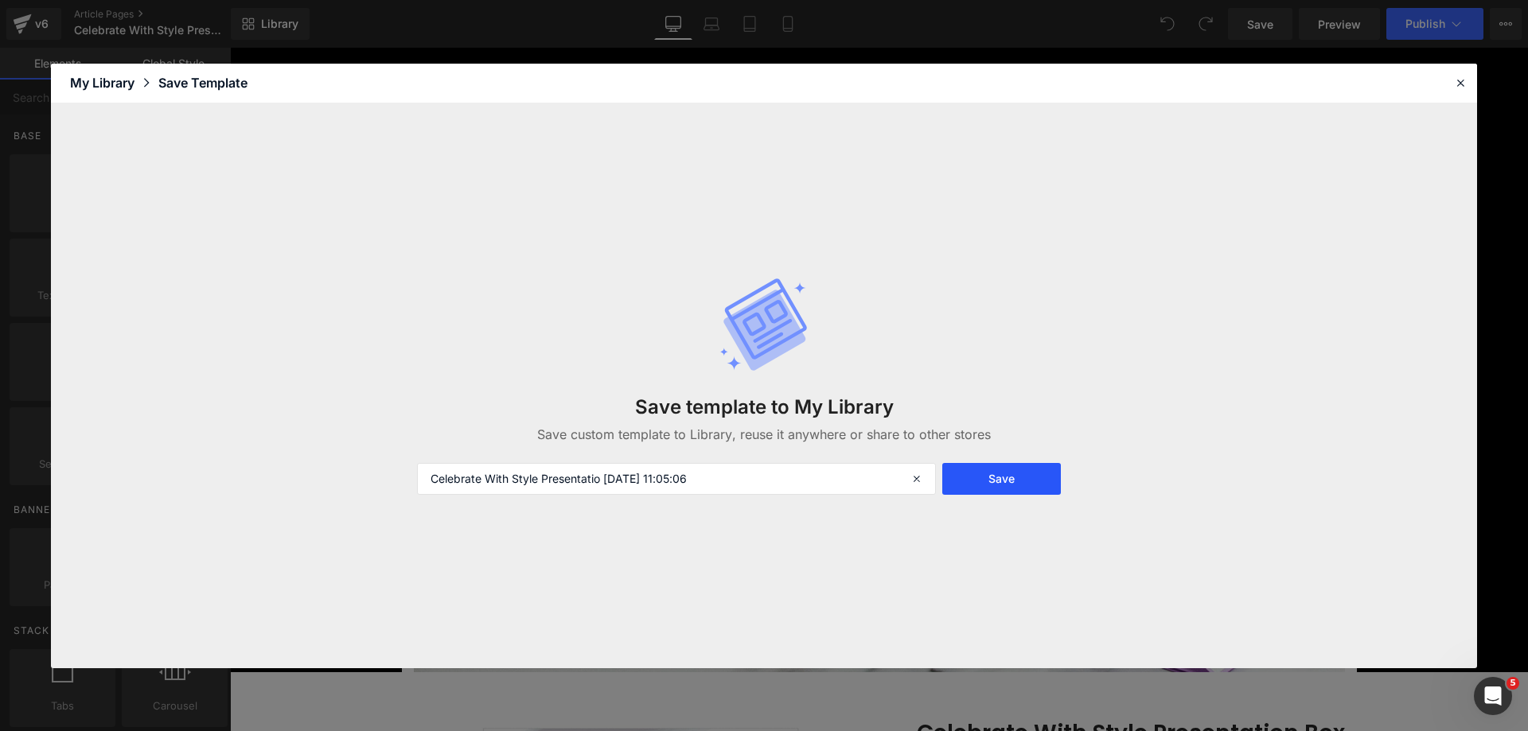
click at [980, 464] on button "Save" at bounding box center [1001, 479] width 119 height 32
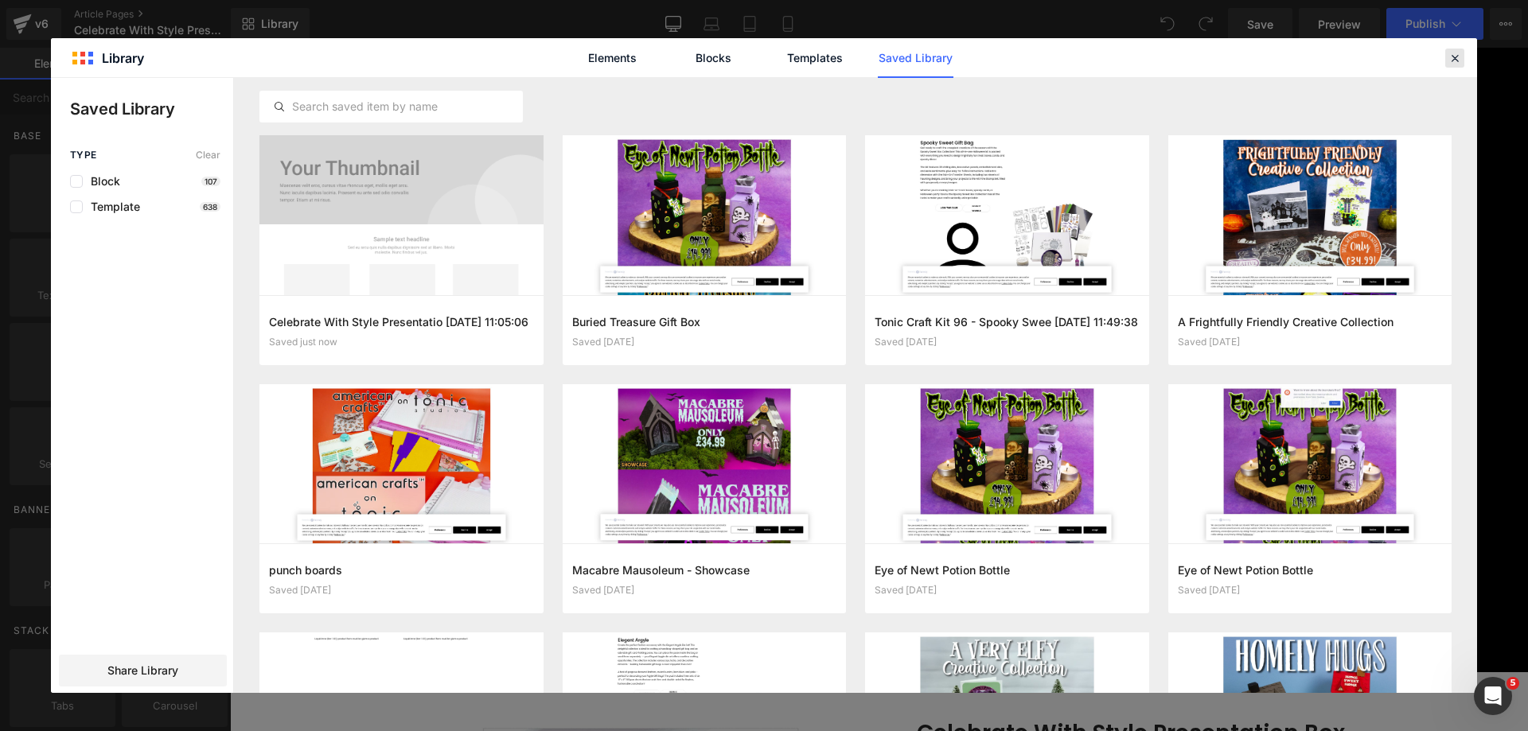
click at [1452, 56] on icon at bounding box center [1455, 58] width 14 height 14
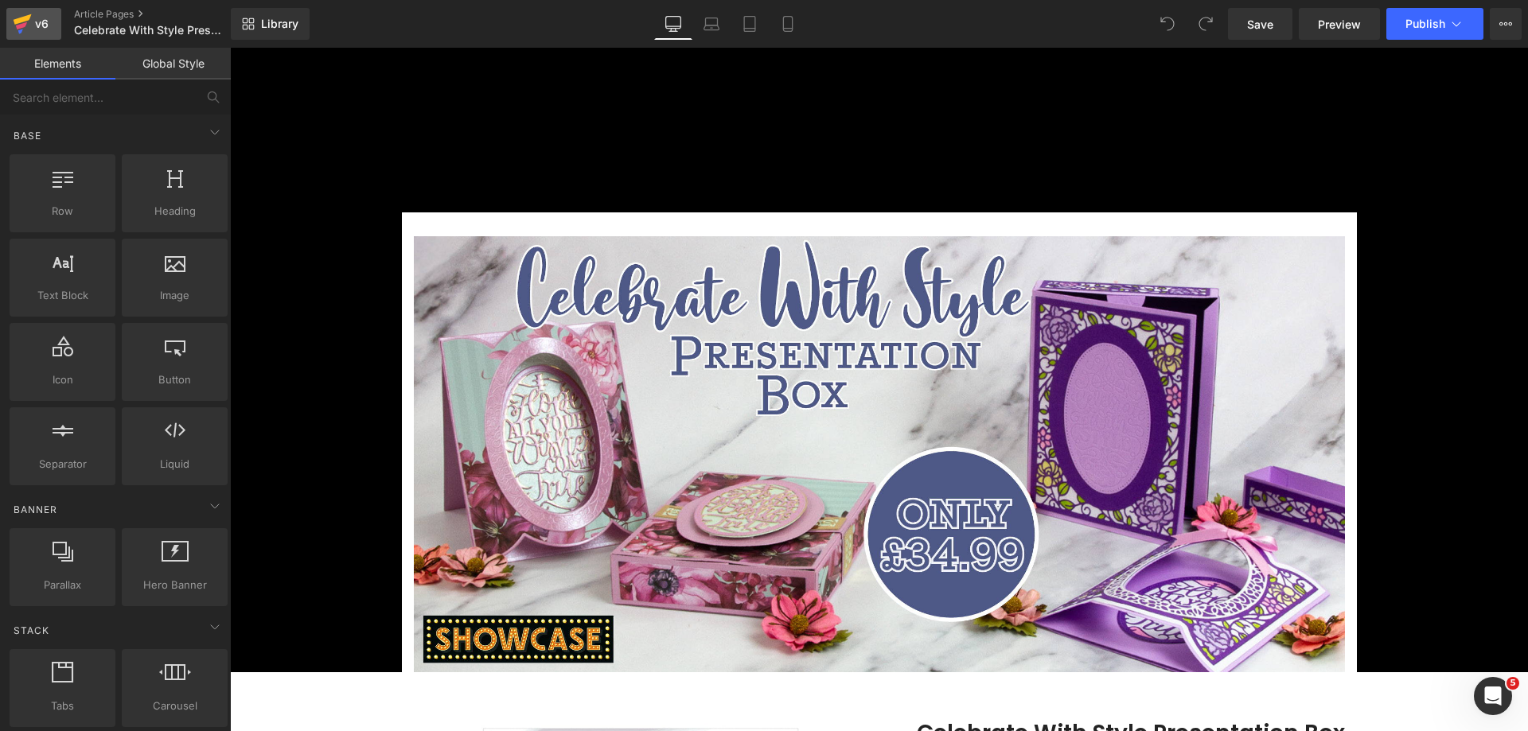
click at [16, 21] on icon at bounding box center [23, 19] width 18 height 10
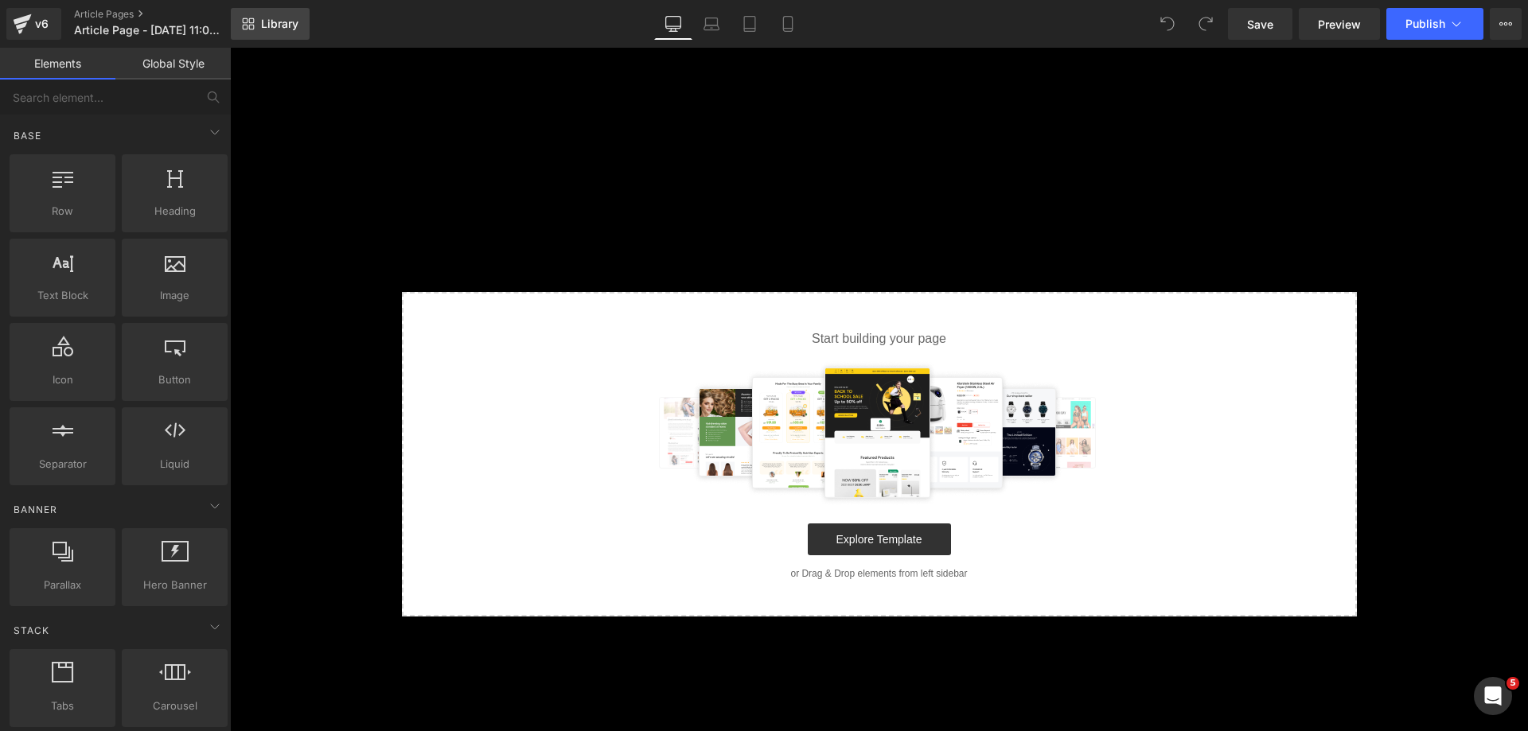
click at [261, 18] on span "Library" at bounding box center [279, 24] width 37 height 14
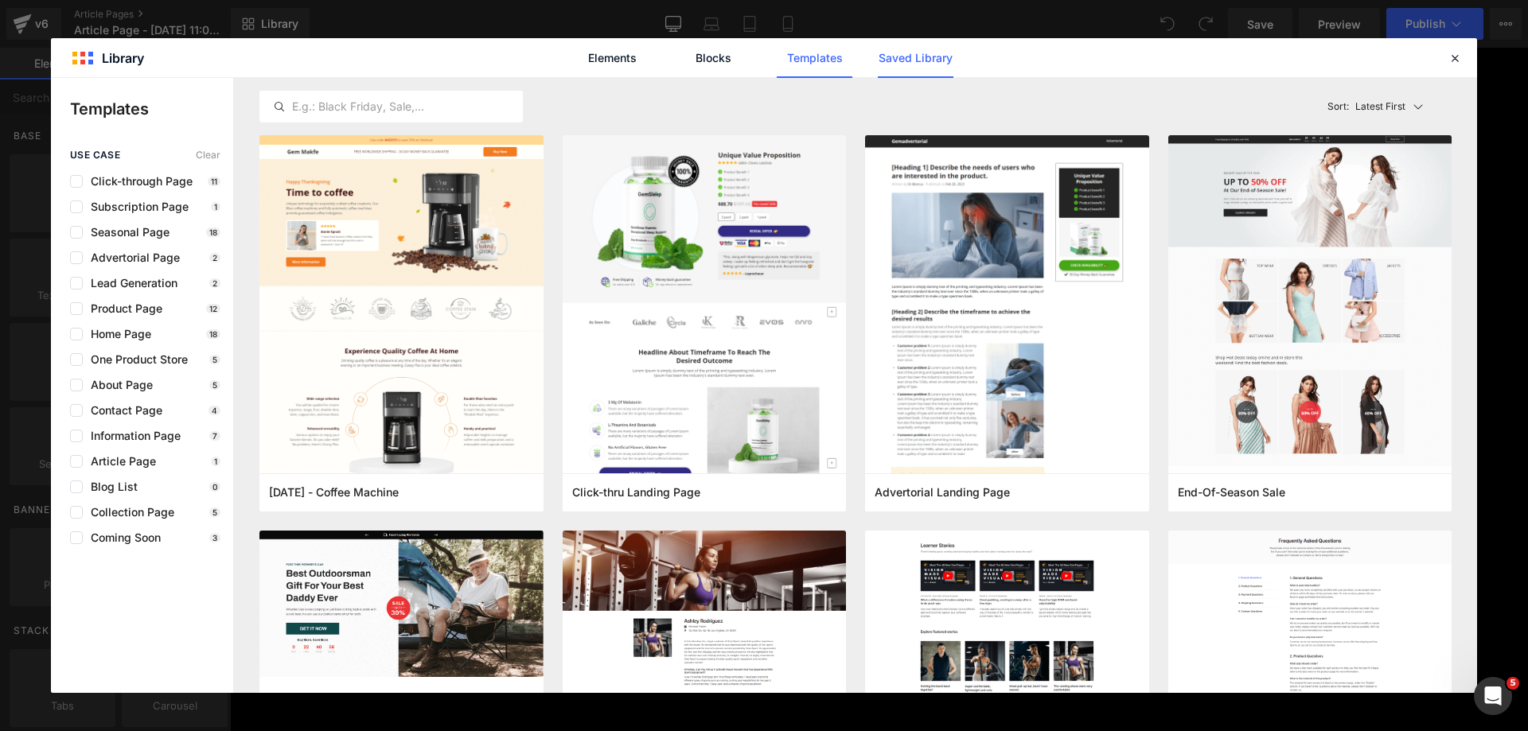
click at [925, 56] on link "Saved Library" at bounding box center [916, 58] width 76 height 40
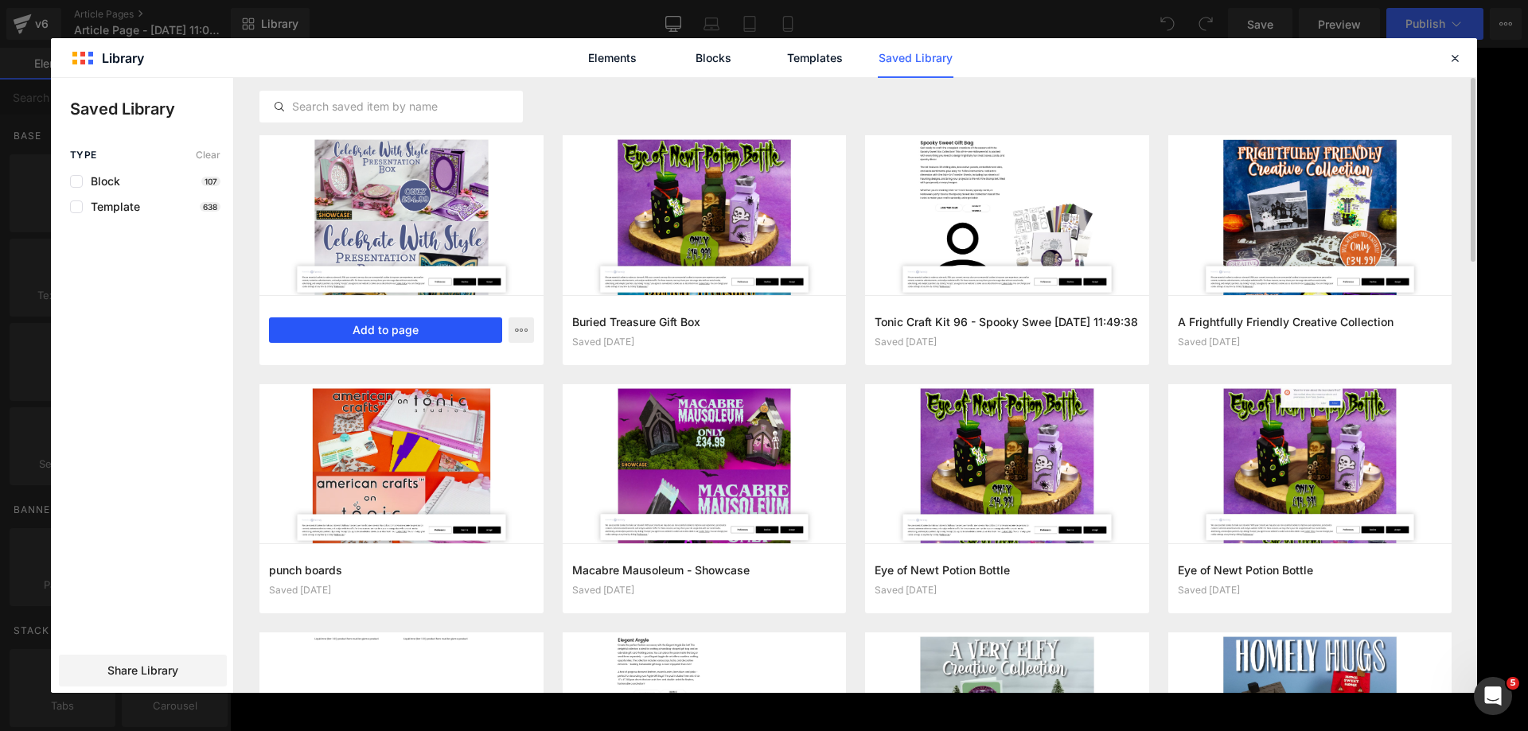
click at [323, 332] on button "Add to page" at bounding box center [385, 330] width 233 height 25
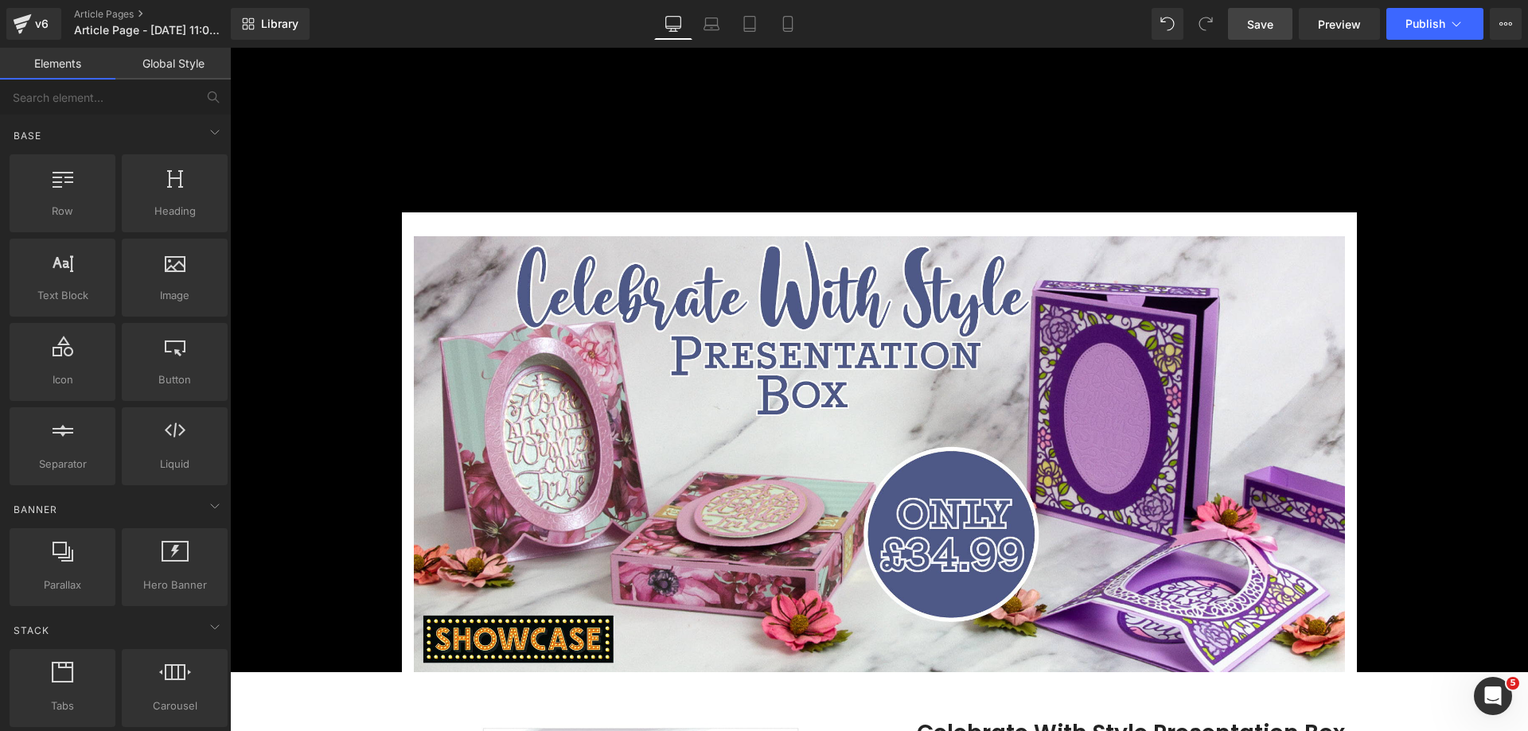
click at [1253, 25] on span "Save" at bounding box center [1260, 24] width 26 height 17
